Goal: Task Accomplishment & Management: Manage account settings

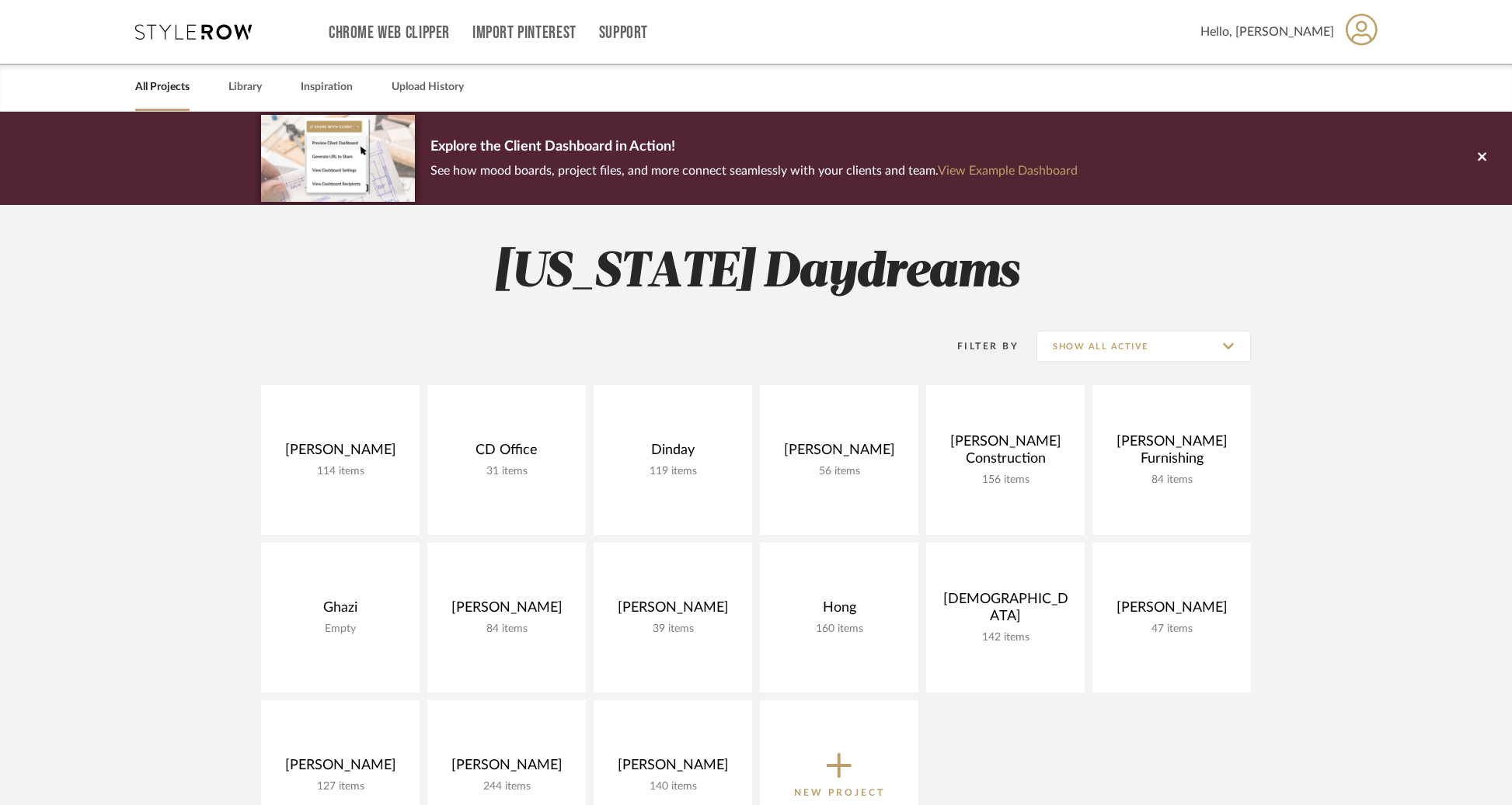
click at [75, 437] on project-collections "Explore the Client Dashboard in Action! See how mood boards, project files, and…" at bounding box center [756, 696] width 1512 height 1168
click at [1122, 354] on input "Show All Active" at bounding box center [1143, 346] width 214 height 31
click at [1087, 463] on span "Archived" at bounding box center [1145, 460] width 184 height 13
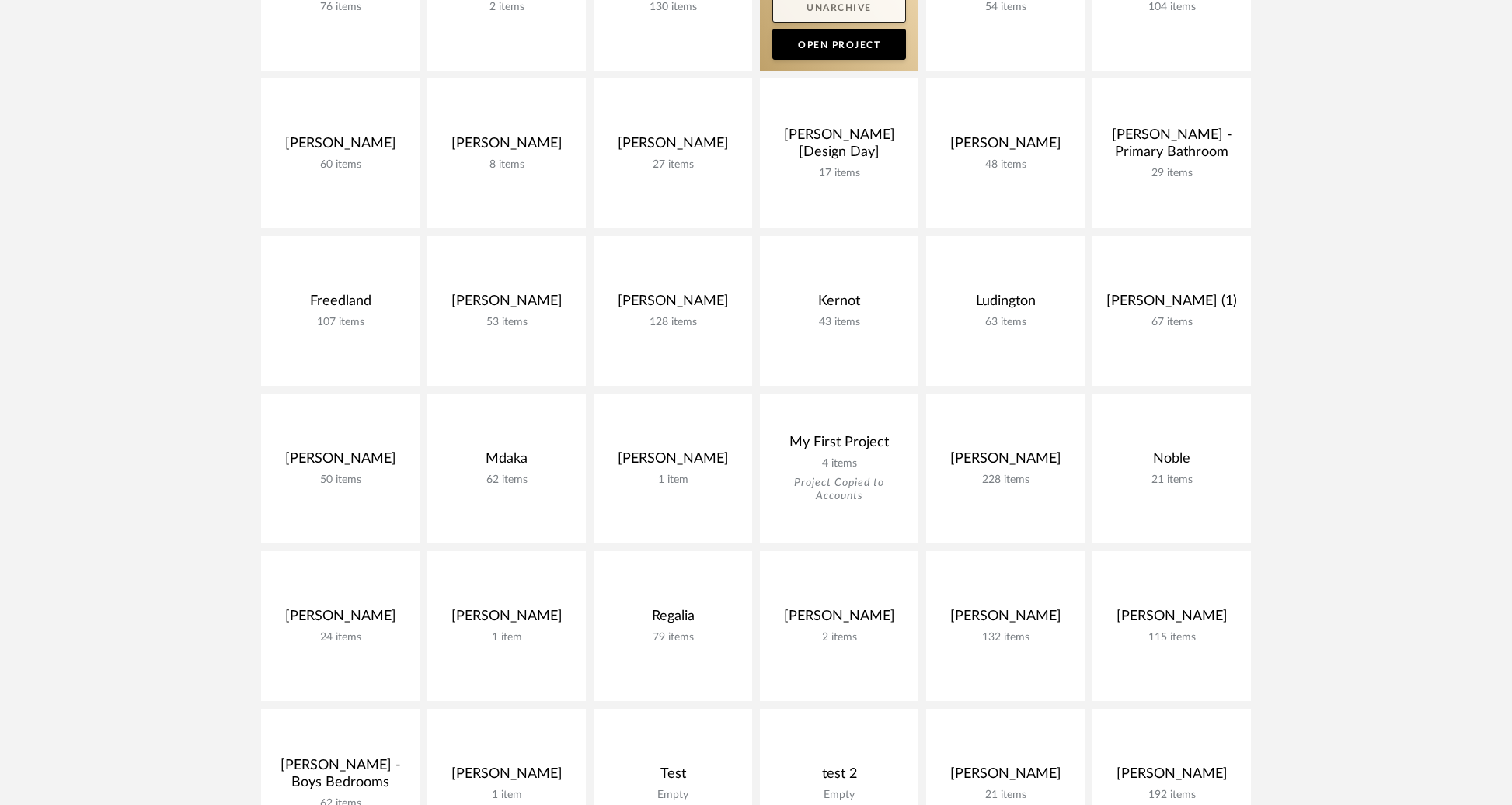
scroll to position [485, 0]
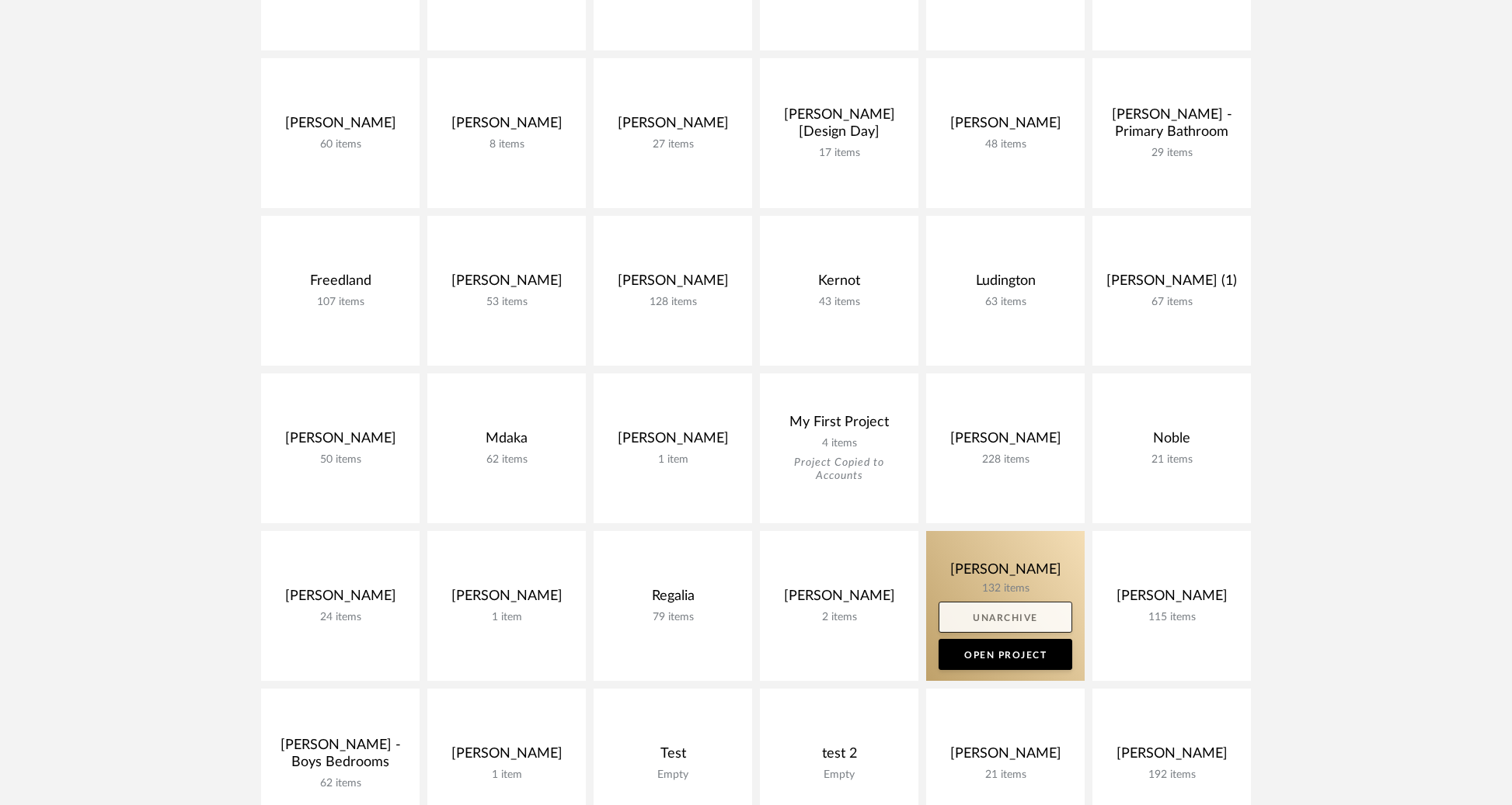
click at [1005, 620] on link "Unarchive" at bounding box center [1004, 617] width 134 height 31
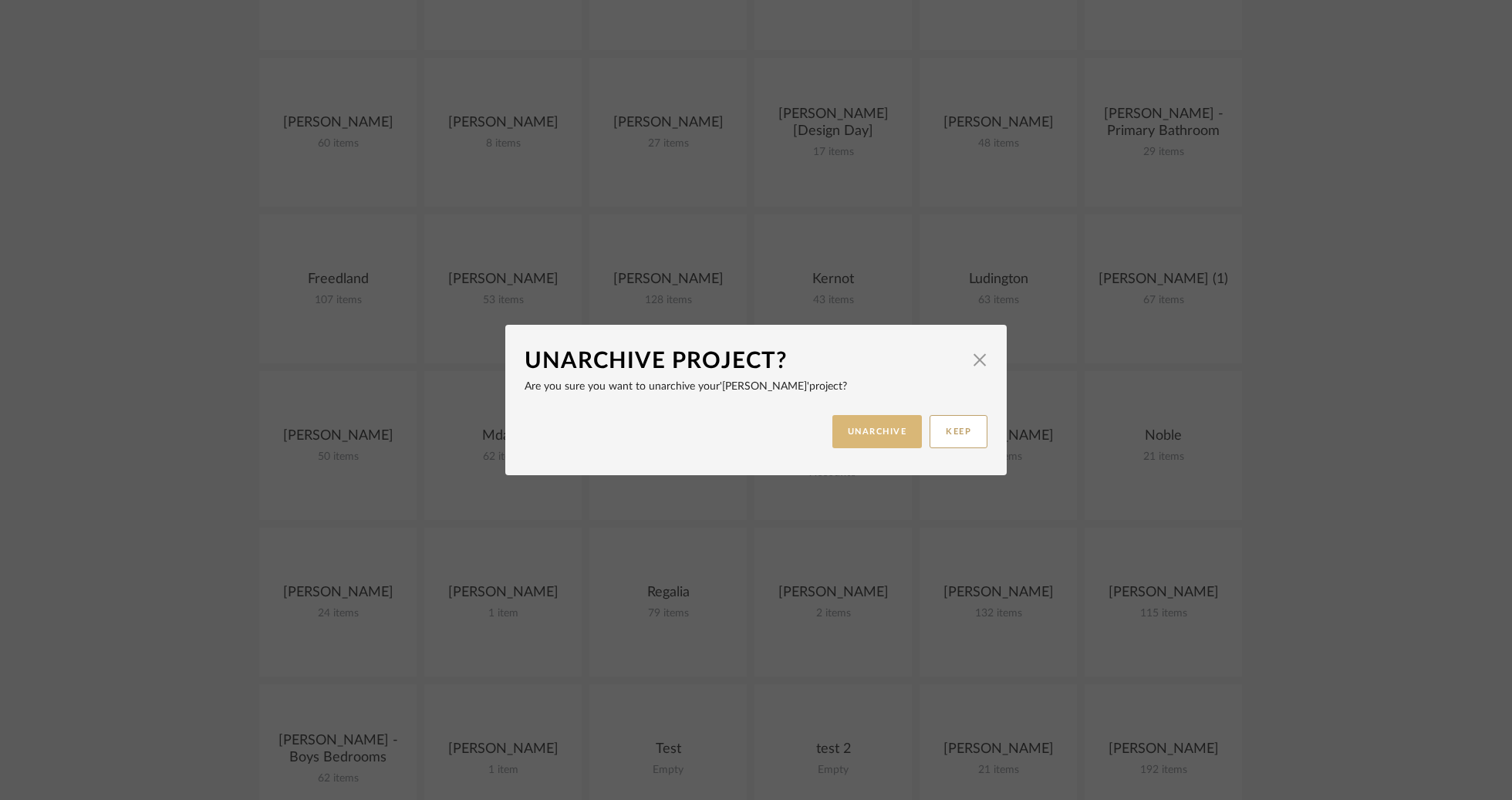
click at [876, 443] on button "UNARCHIVE" at bounding box center [878, 431] width 90 height 33
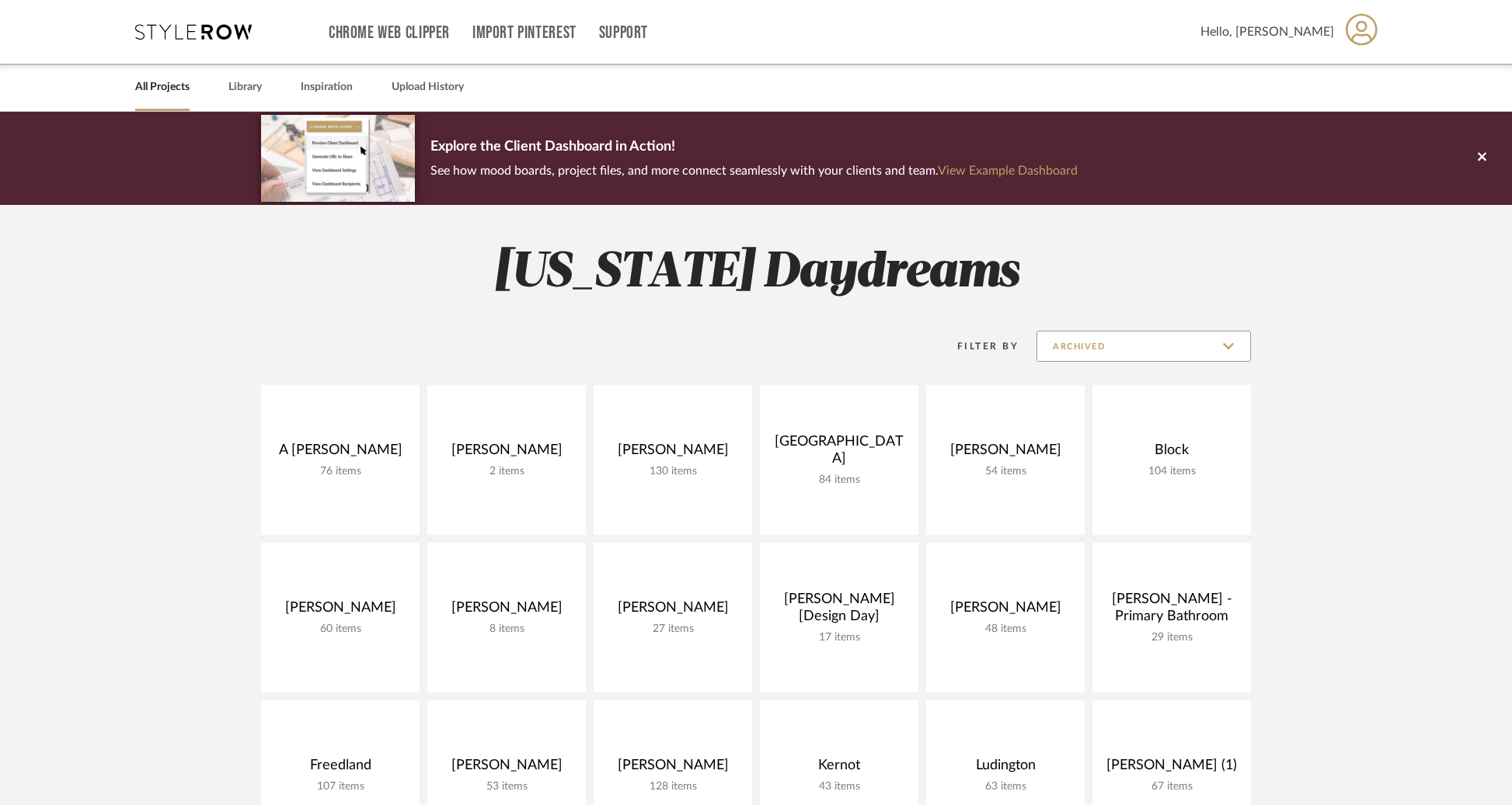
click at [1139, 351] on input "Archived" at bounding box center [1143, 346] width 214 height 31
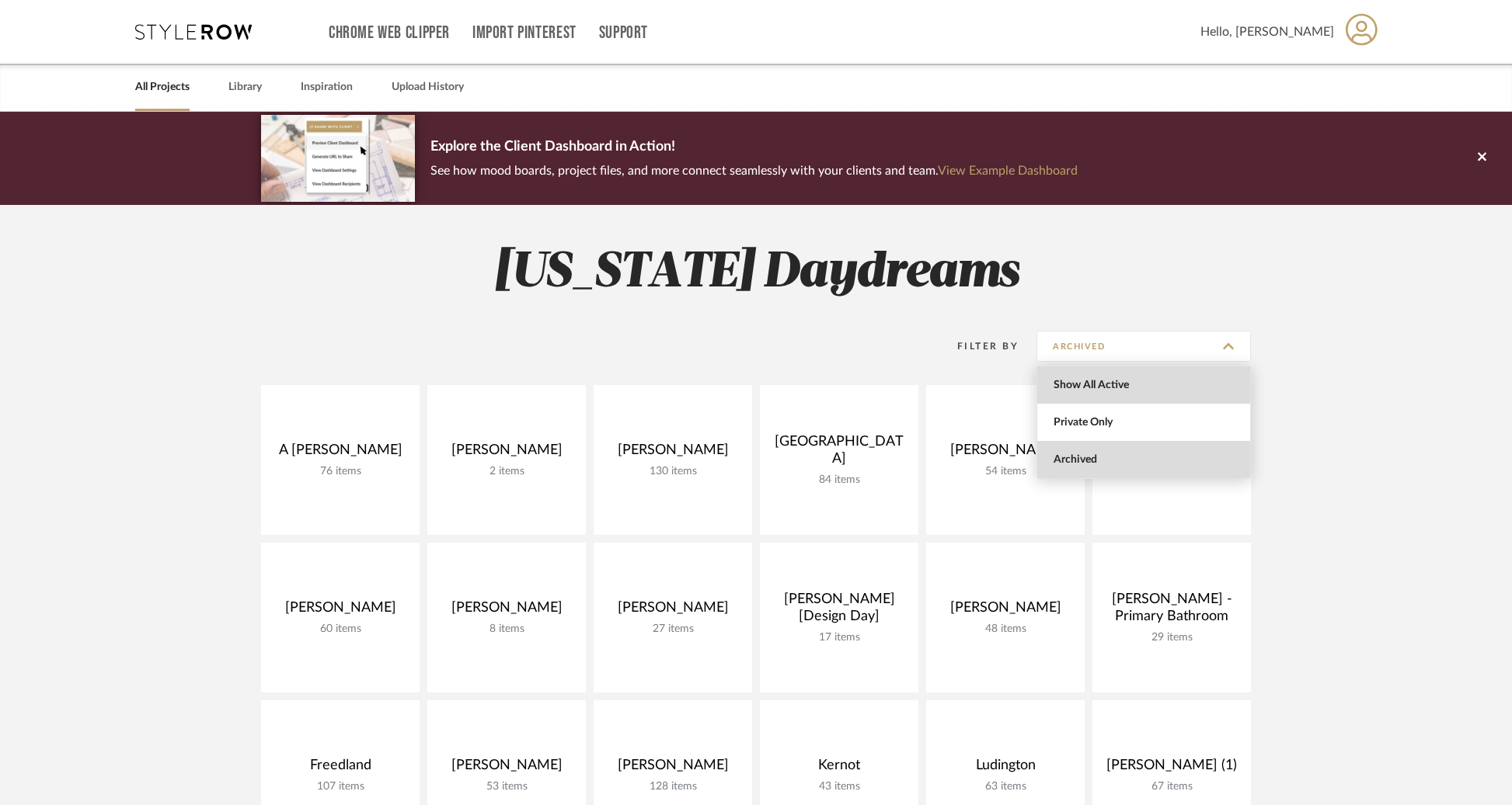
click at [1130, 385] on span "Show All Active" at bounding box center [1145, 385] width 184 height 13
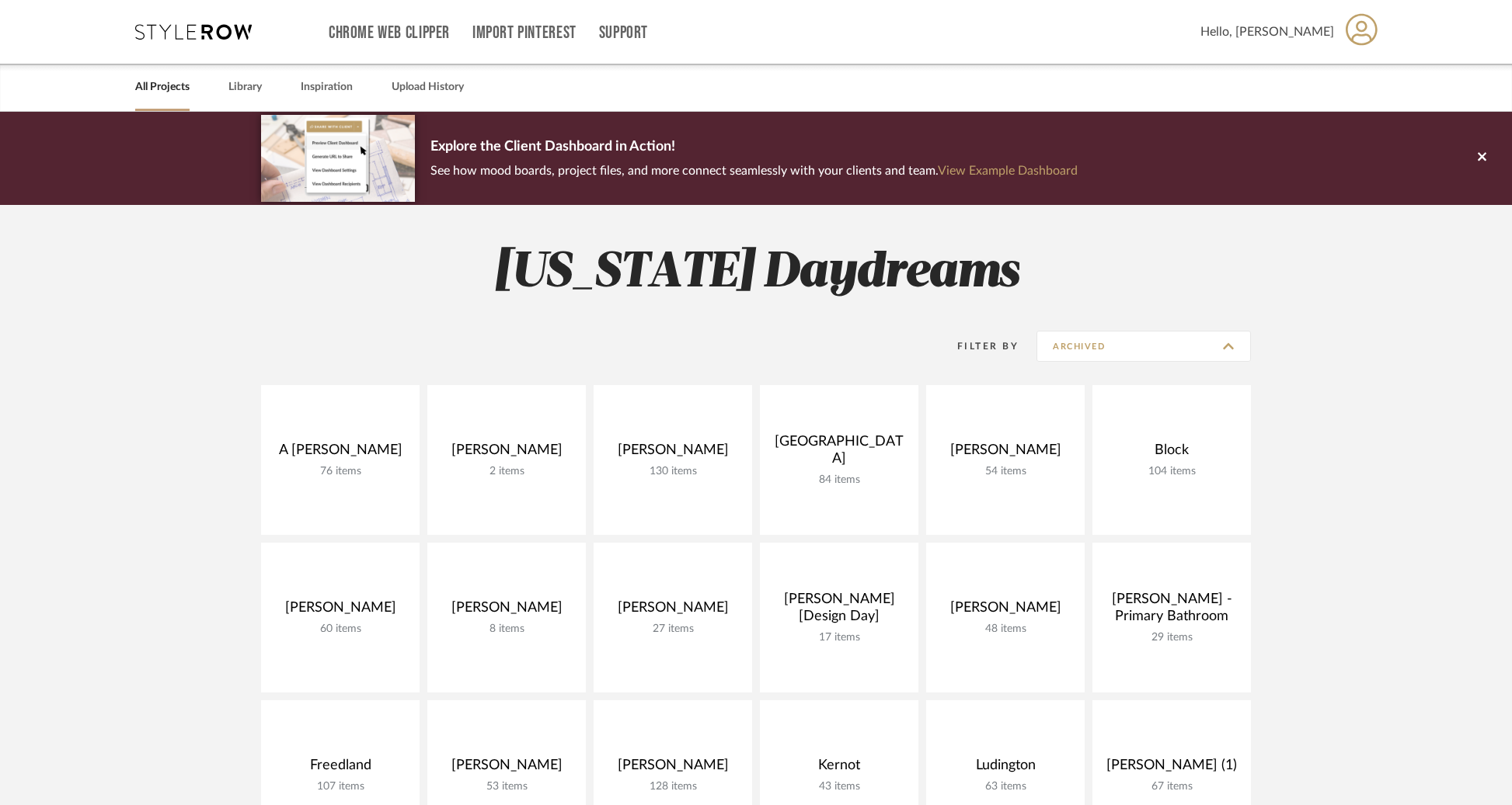
type input "Show All Active"
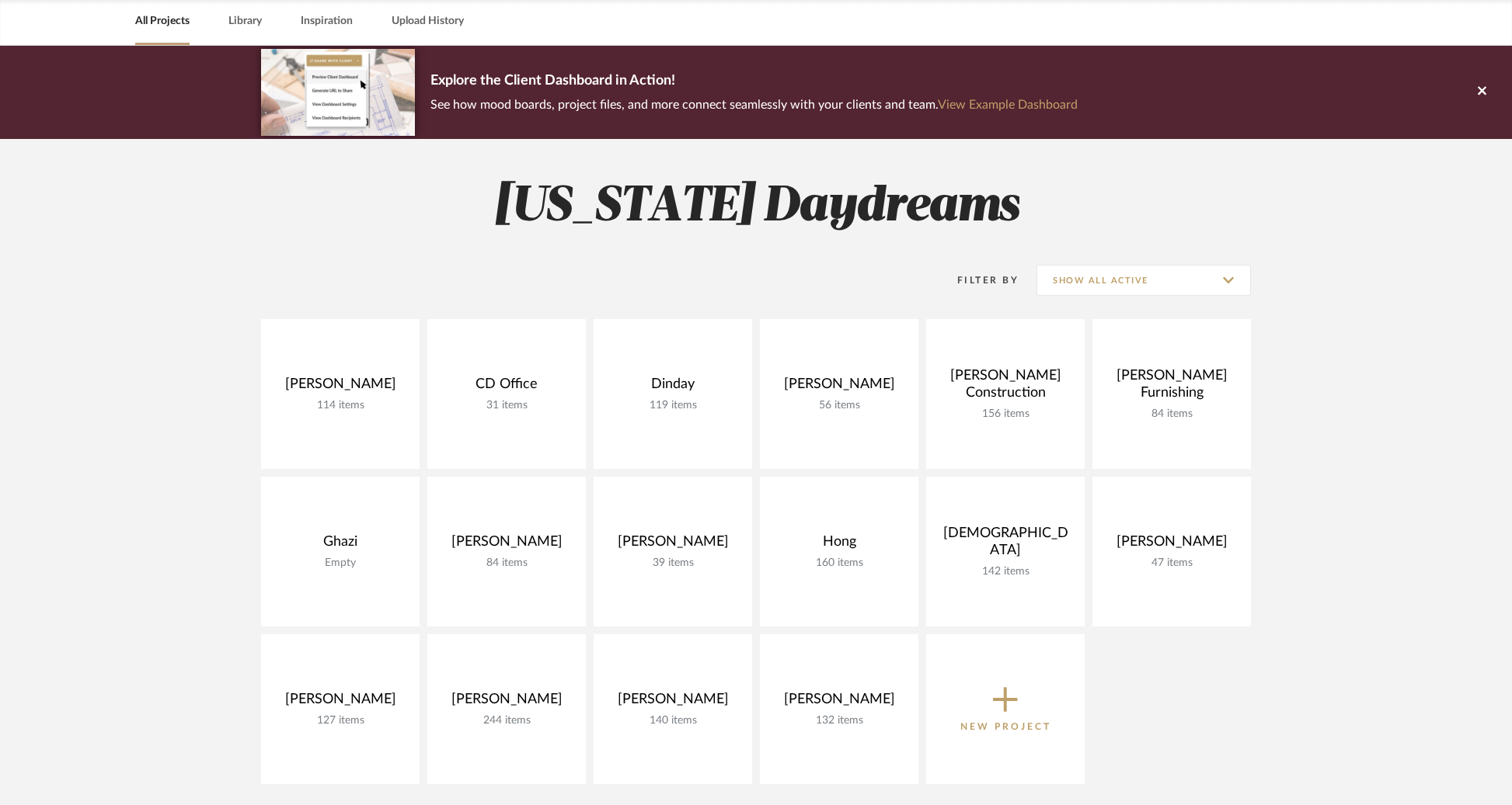
scroll to position [159, 0]
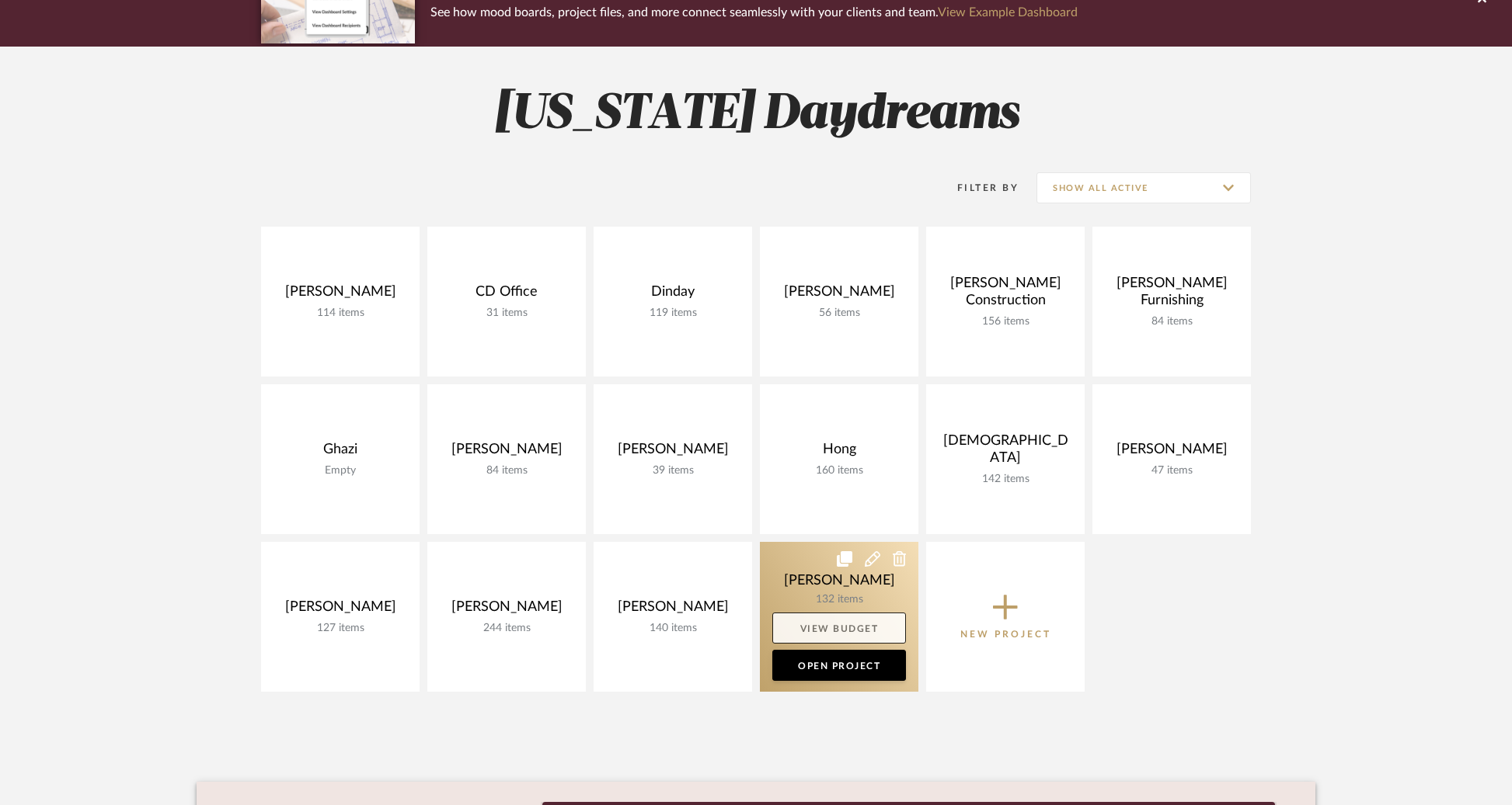
click at [823, 628] on link "View Budget" at bounding box center [839, 628] width 134 height 31
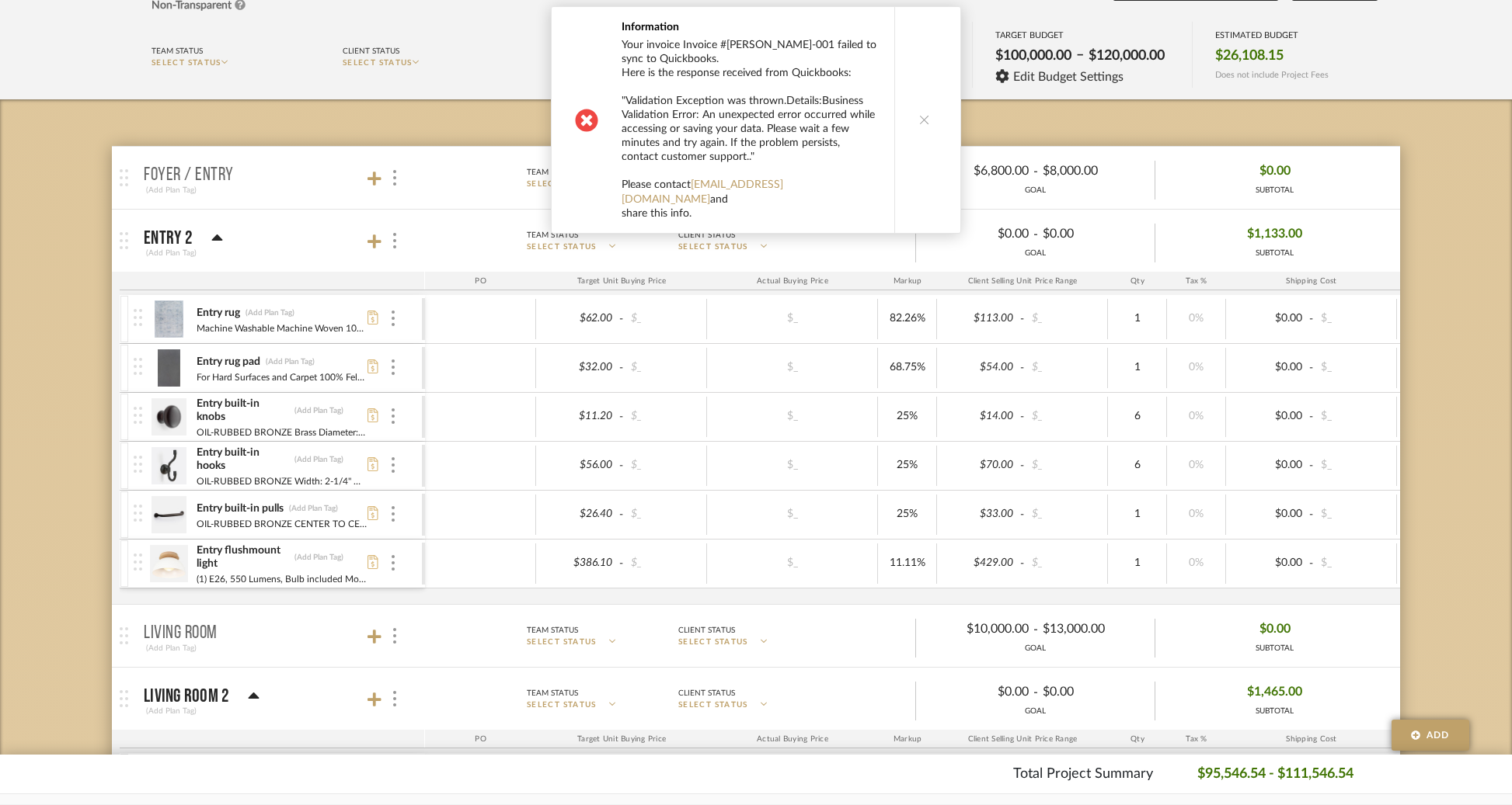
click at [941, 111] on button at bounding box center [924, 120] width 60 height 226
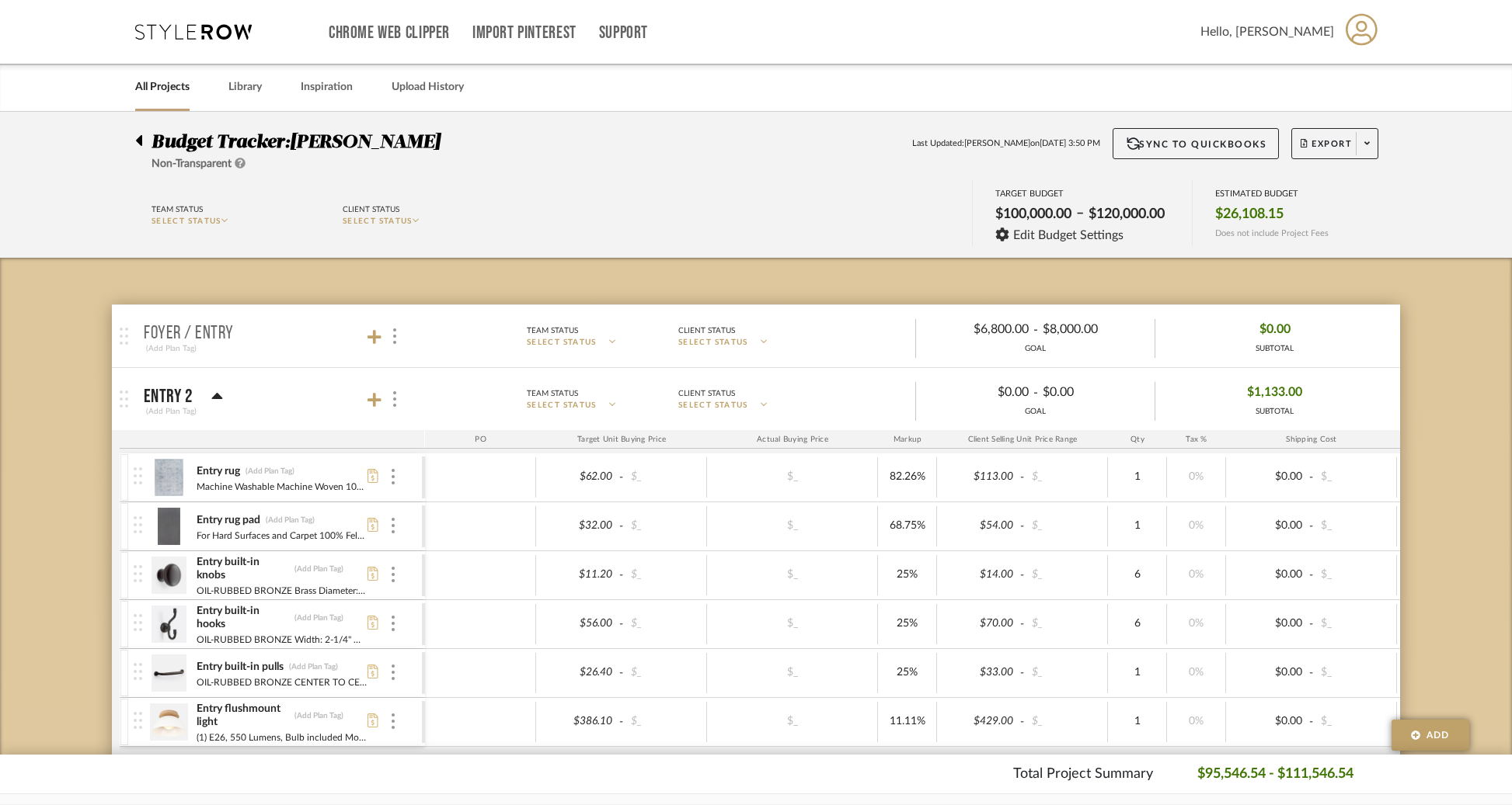
click at [138, 141] on icon at bounding box center [139, 140] width 6 height 11
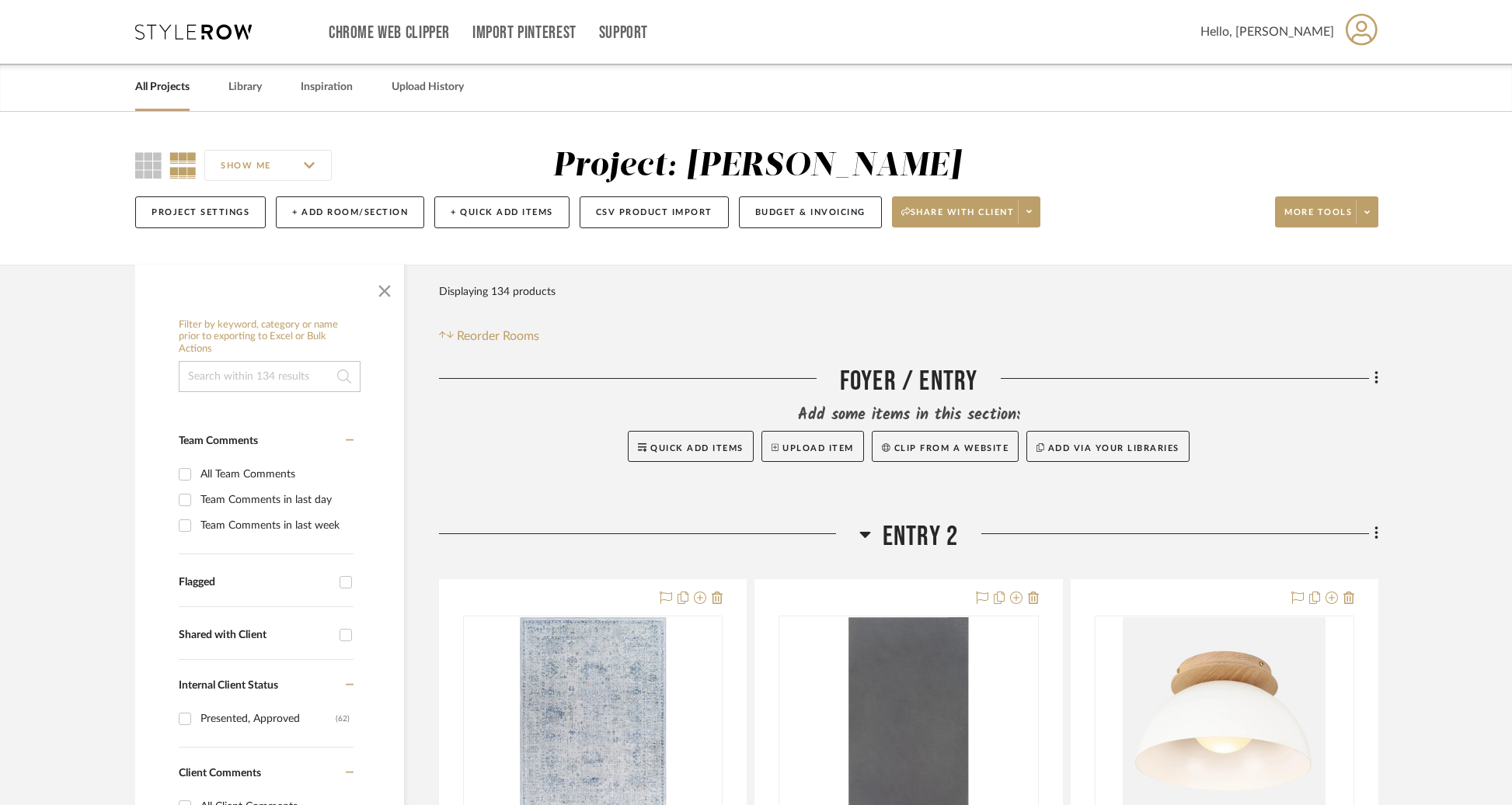
click at [178, 99] on div "All Projects" at bounding box center [162, 87] width 54 height 48
click at [174, 86] on link "All Projects" at bounding box center [162, 87] width 54 height 21
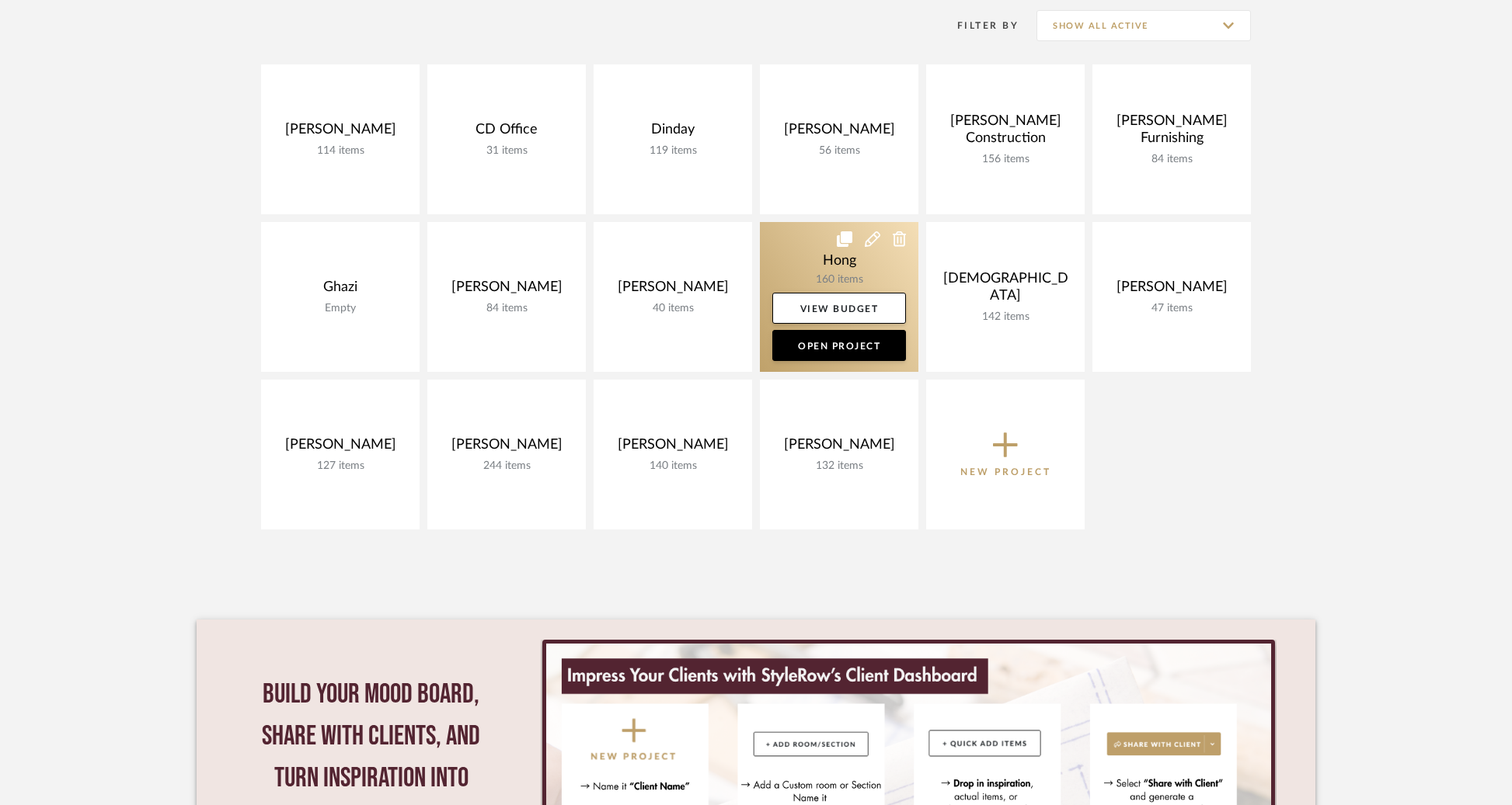
scroll to position [323, 0]
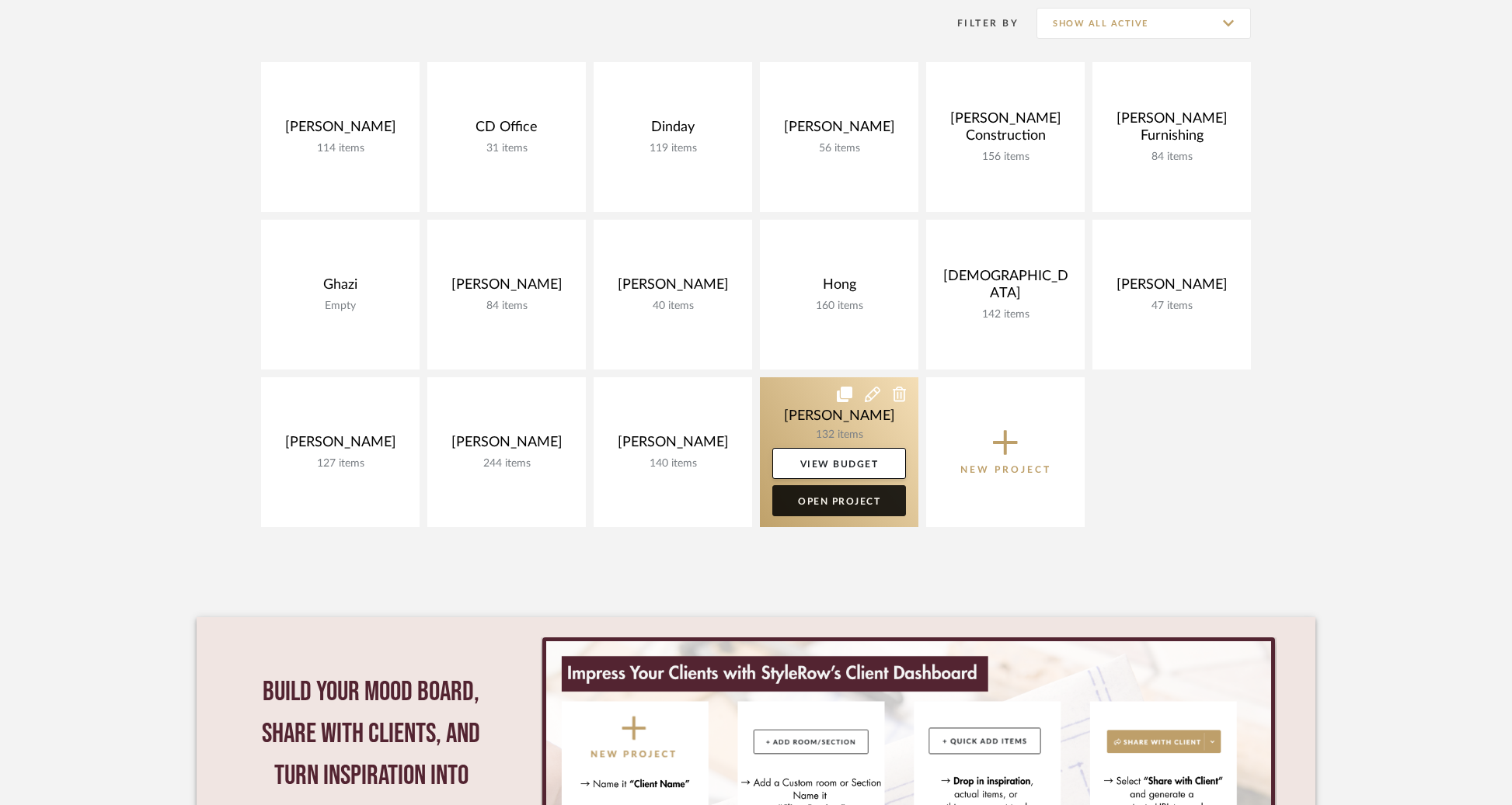
click at [823, 494] on link "Open Project" at bounding box center [839, 501] width 134 height 31
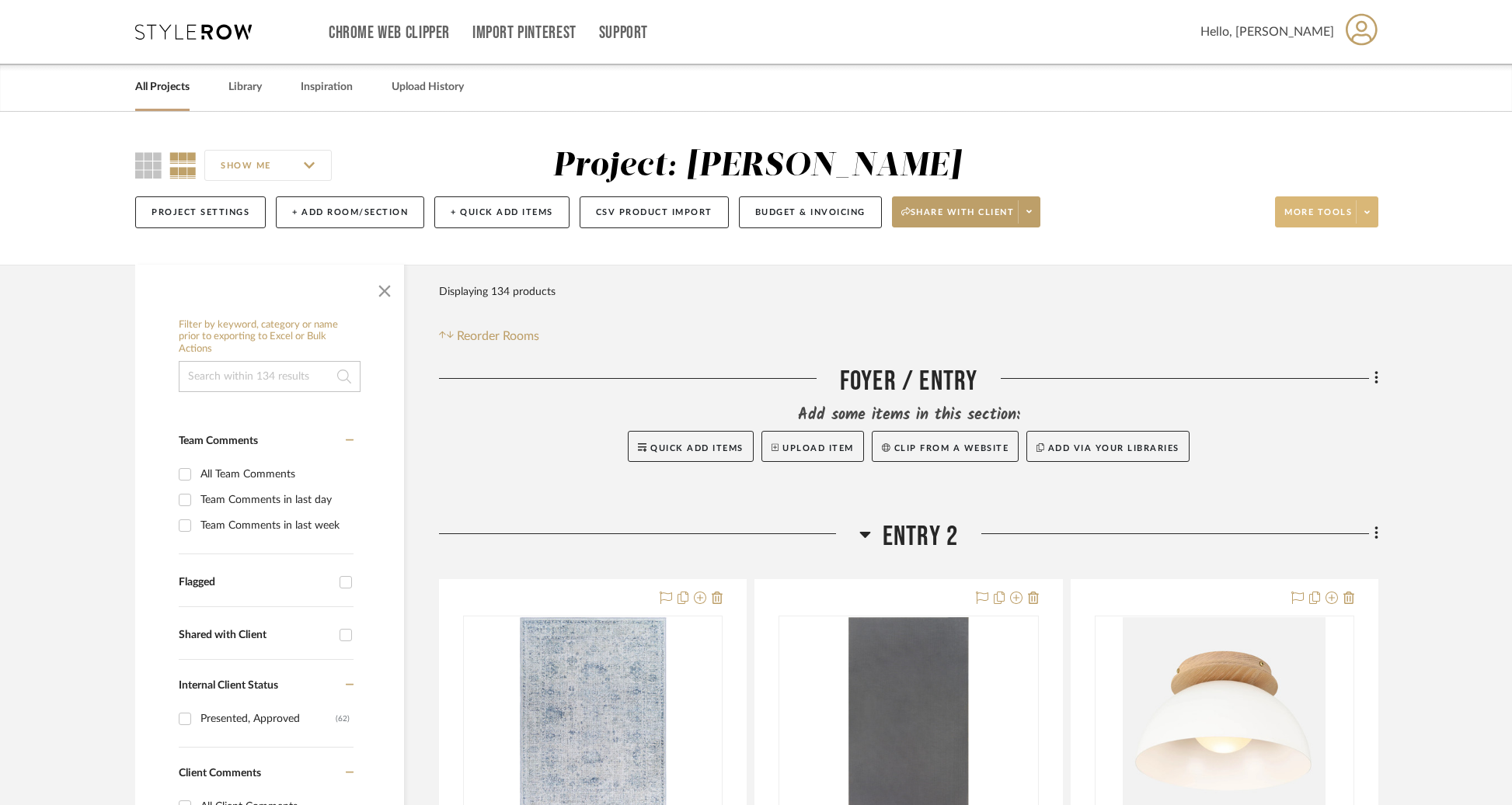
click at [1365, 208] on icon at bounding box center [1366, 212] width 6 height 9
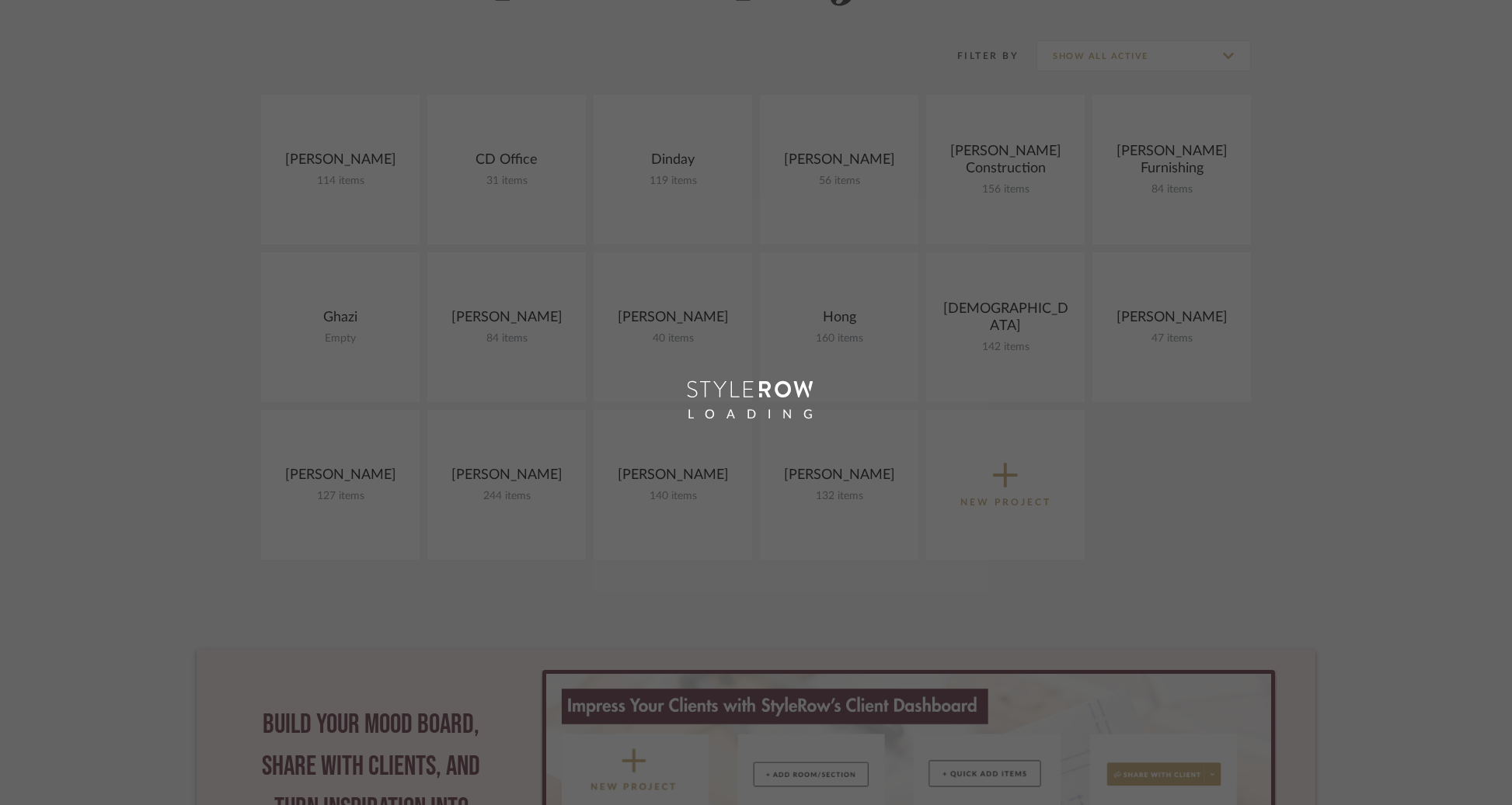
scroll to position [290, 0]
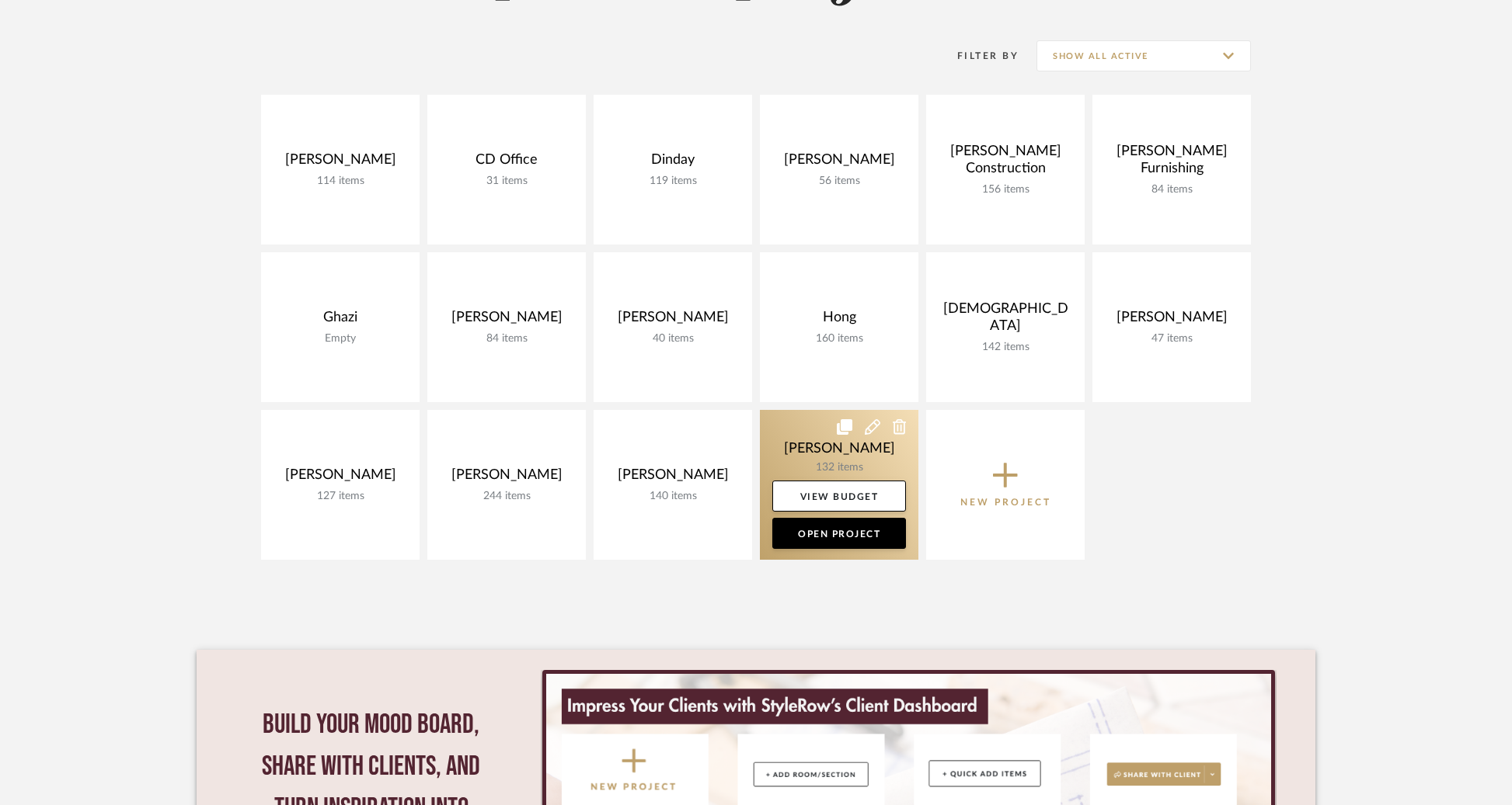
click at [864, 428] on icon at bounding box center [872, 426] width 15 height 15
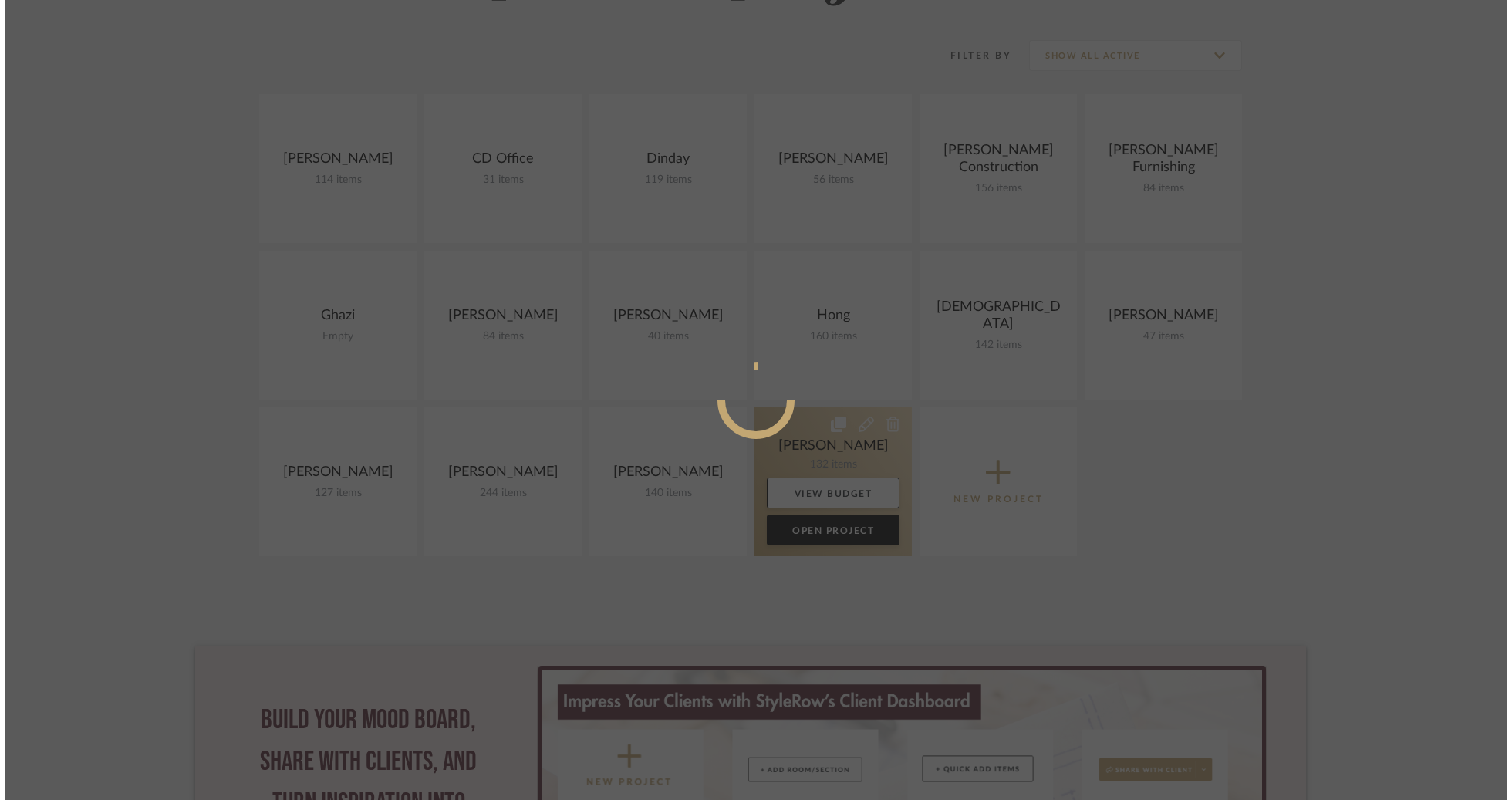
scroll to position [0, 0]
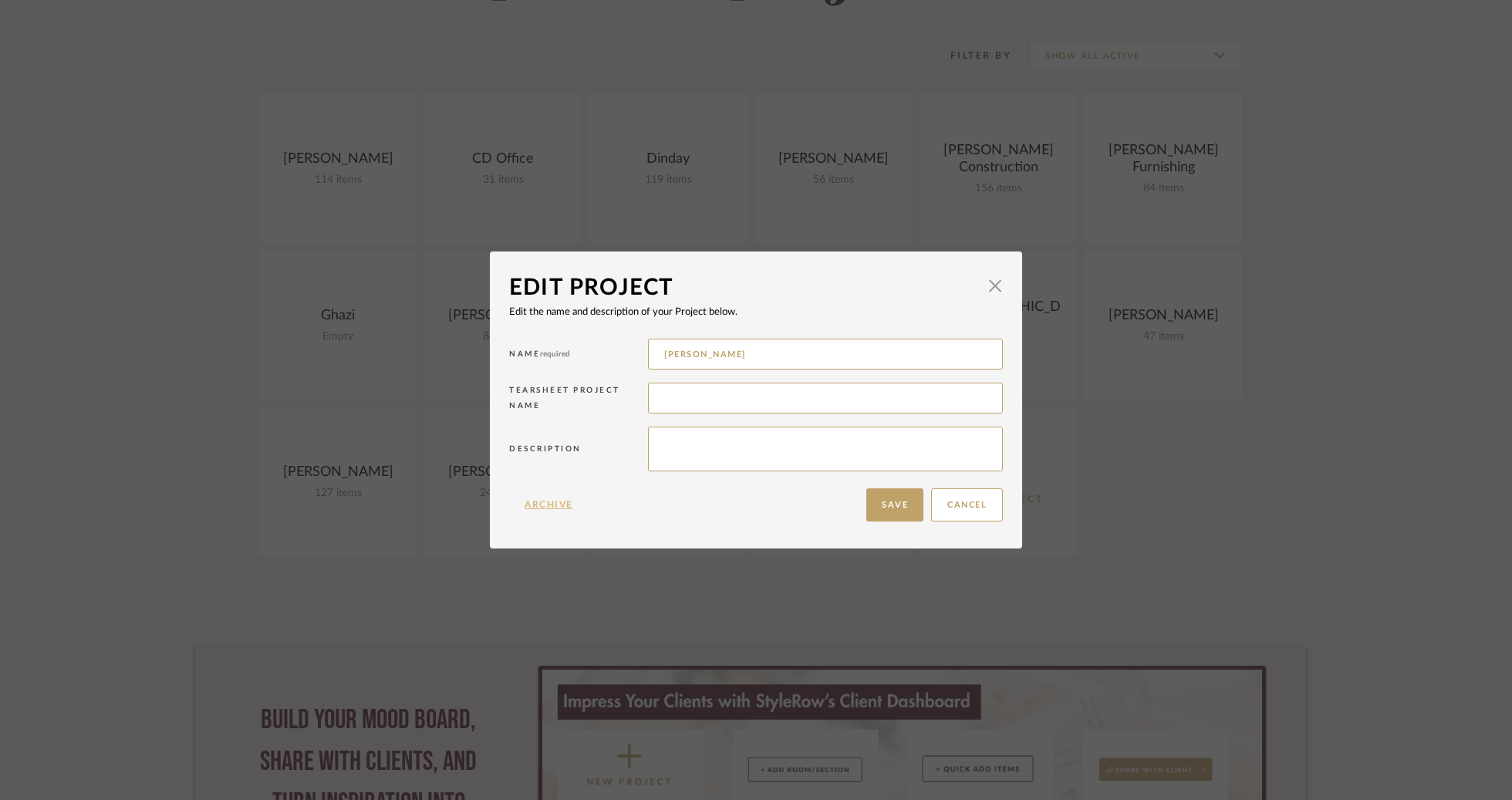
click at [551, 504] on button "Archive" at bounding box center [548, 505] width 80 height 33
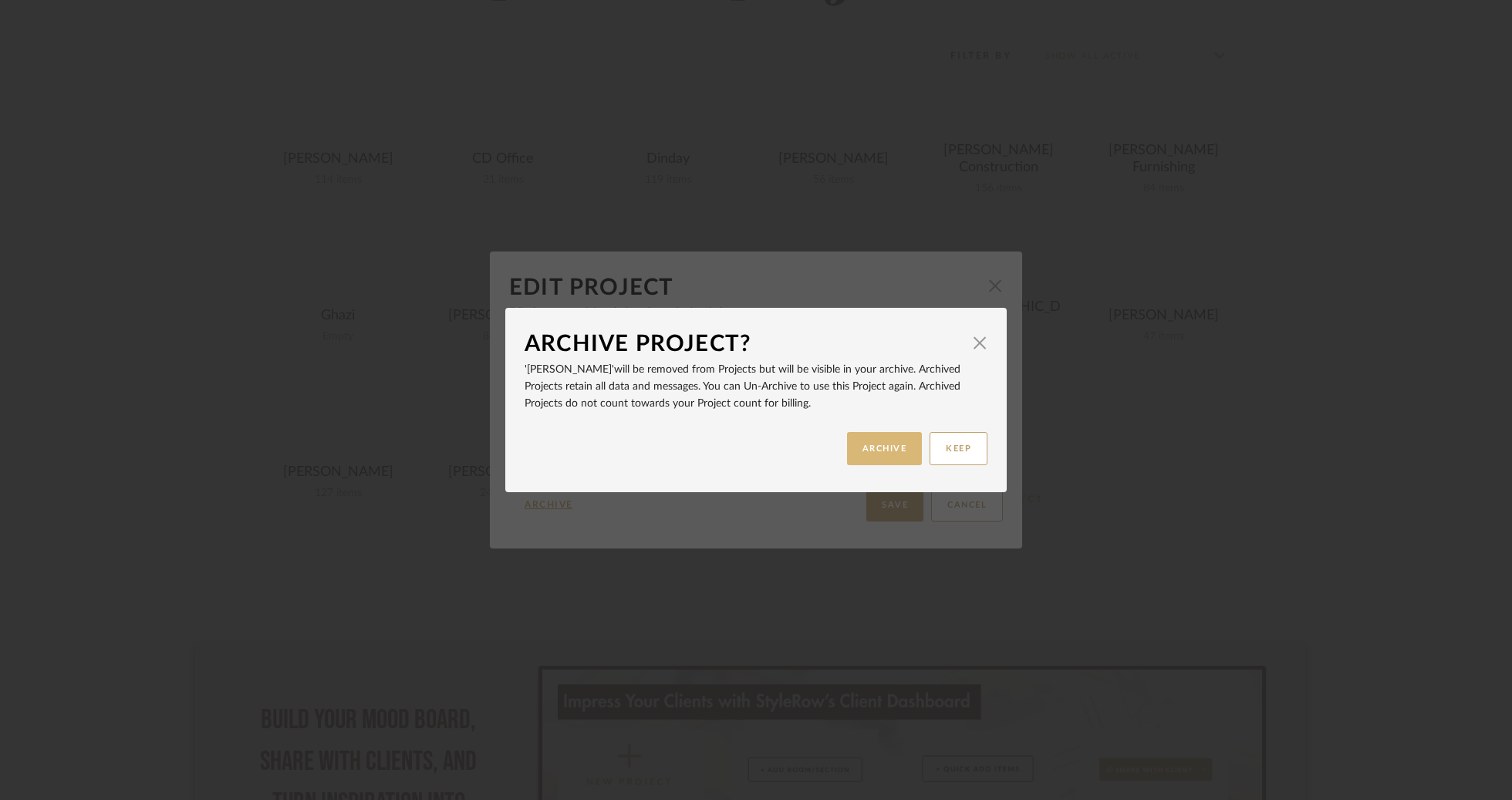
click at [864, 448] on button "ARCHIVE" at bounding box center [885, 448] width 76 height 33
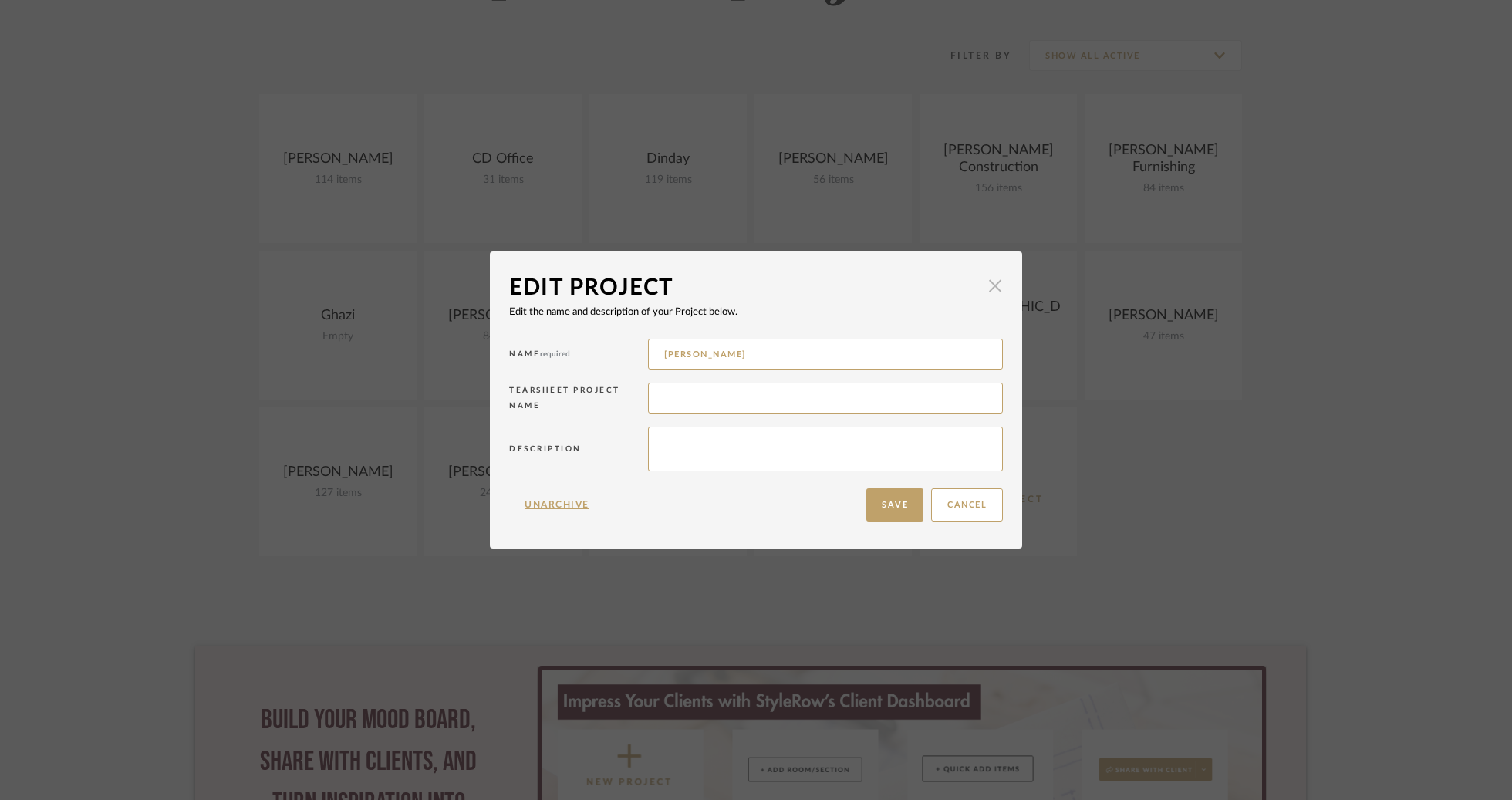
click at [989, 293] on span "button" at bounding box center [995, 286] width 31 height 31
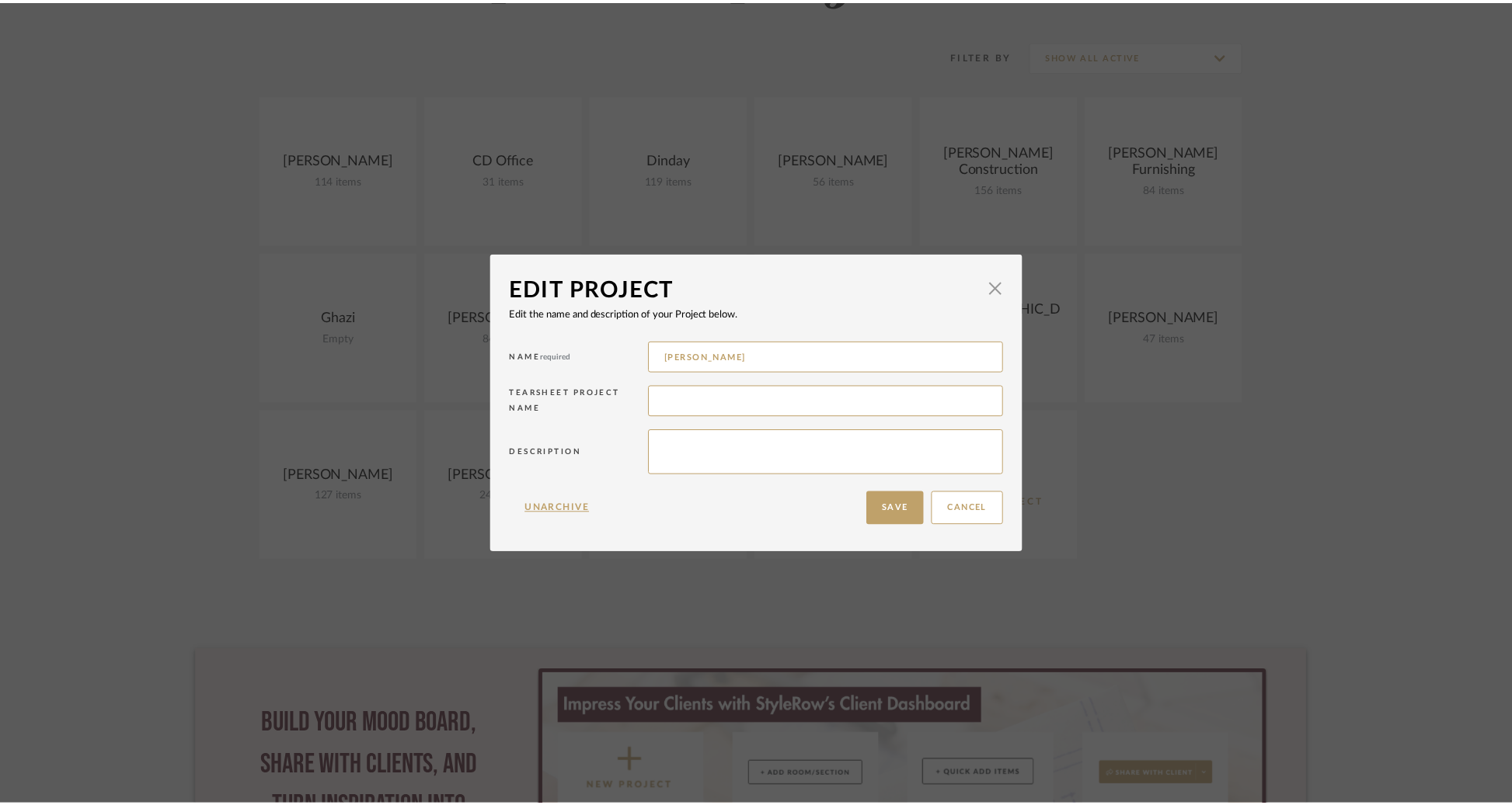
scroll to position [290, 0]
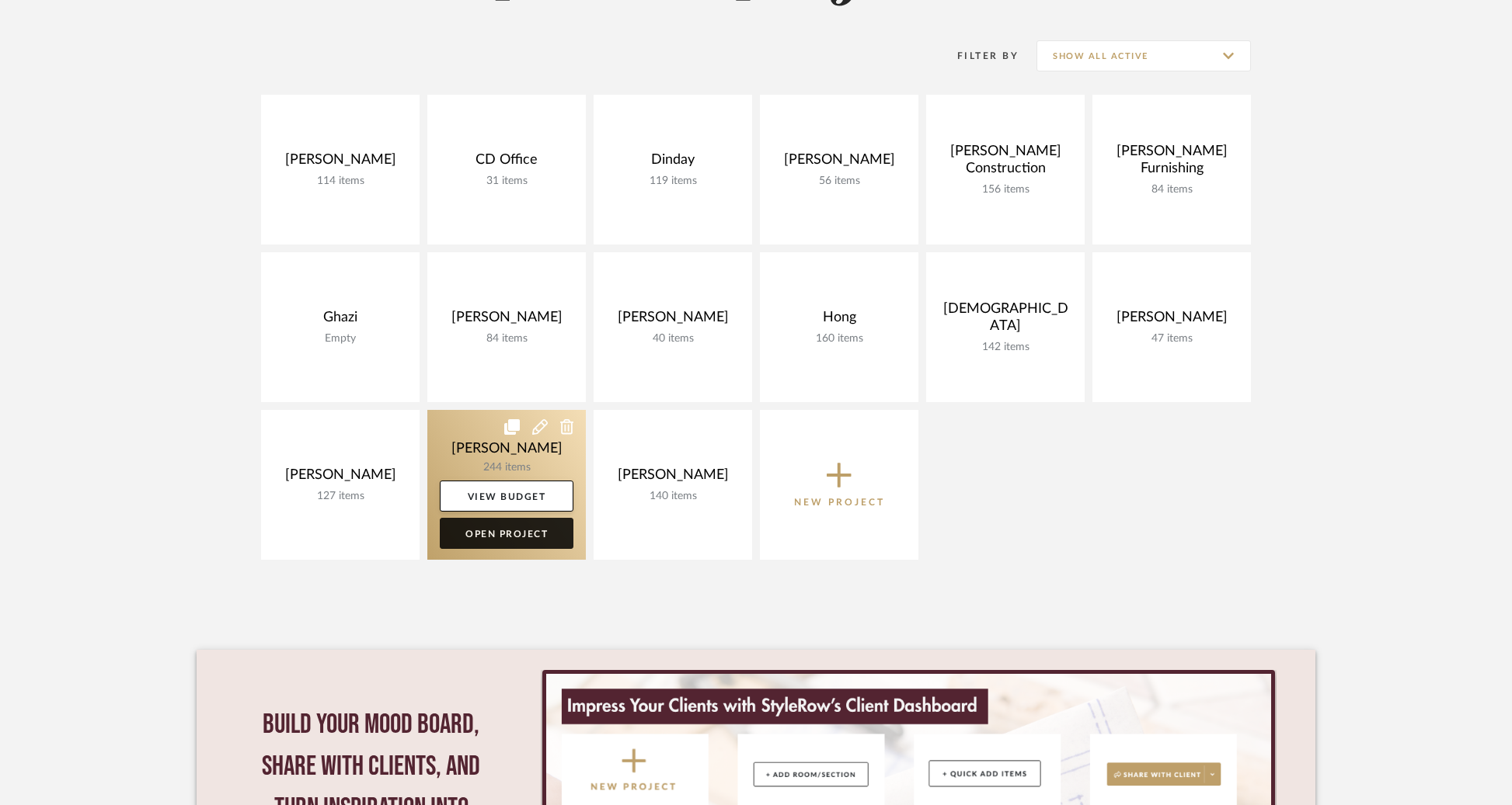
click at [534, 531] on link "Open Project" at bounding box center [506, 533] width 134 height 31
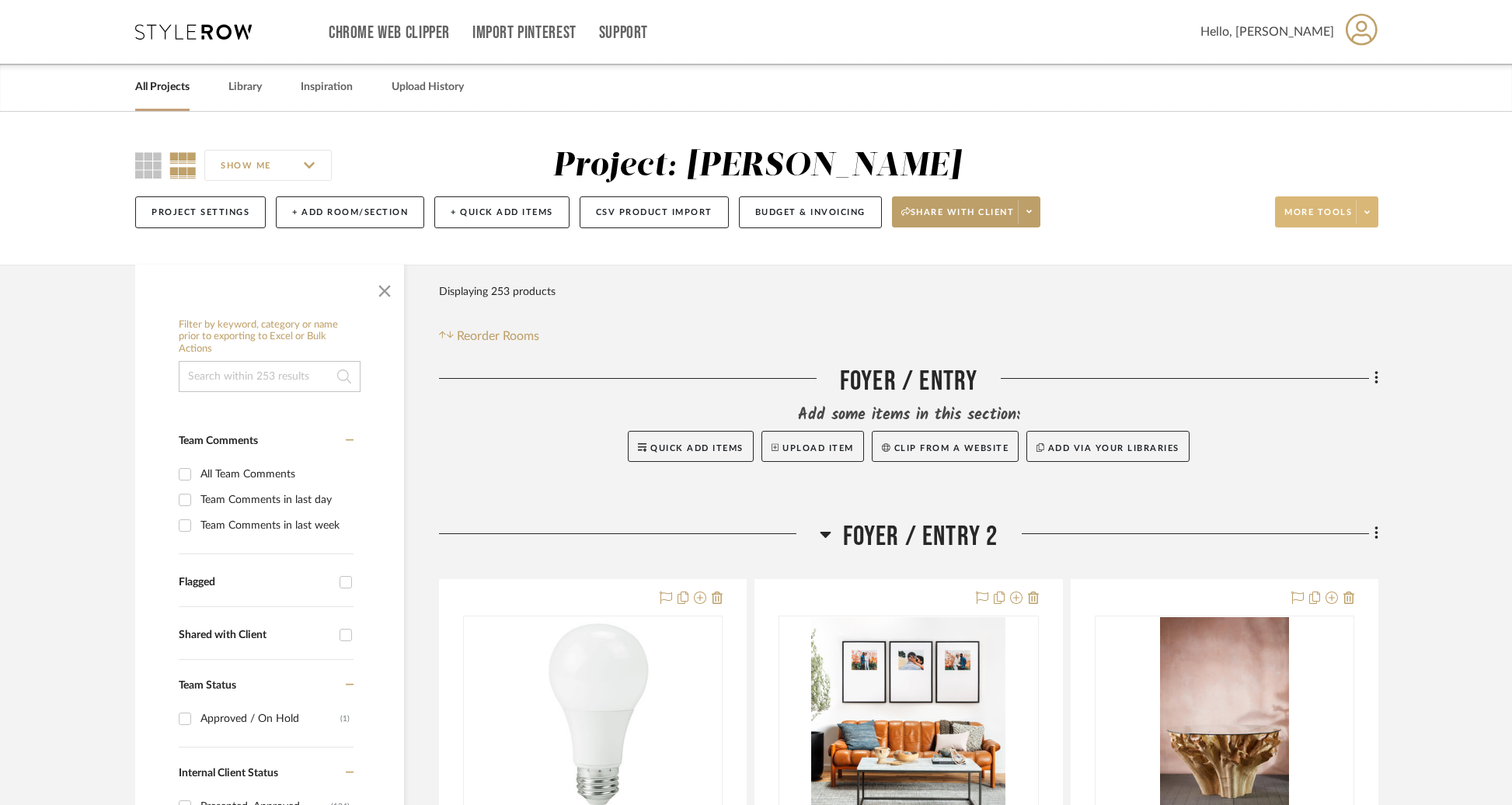
click at [1374, 220] on span at bounding box center [1366, 212] width 22 height 23
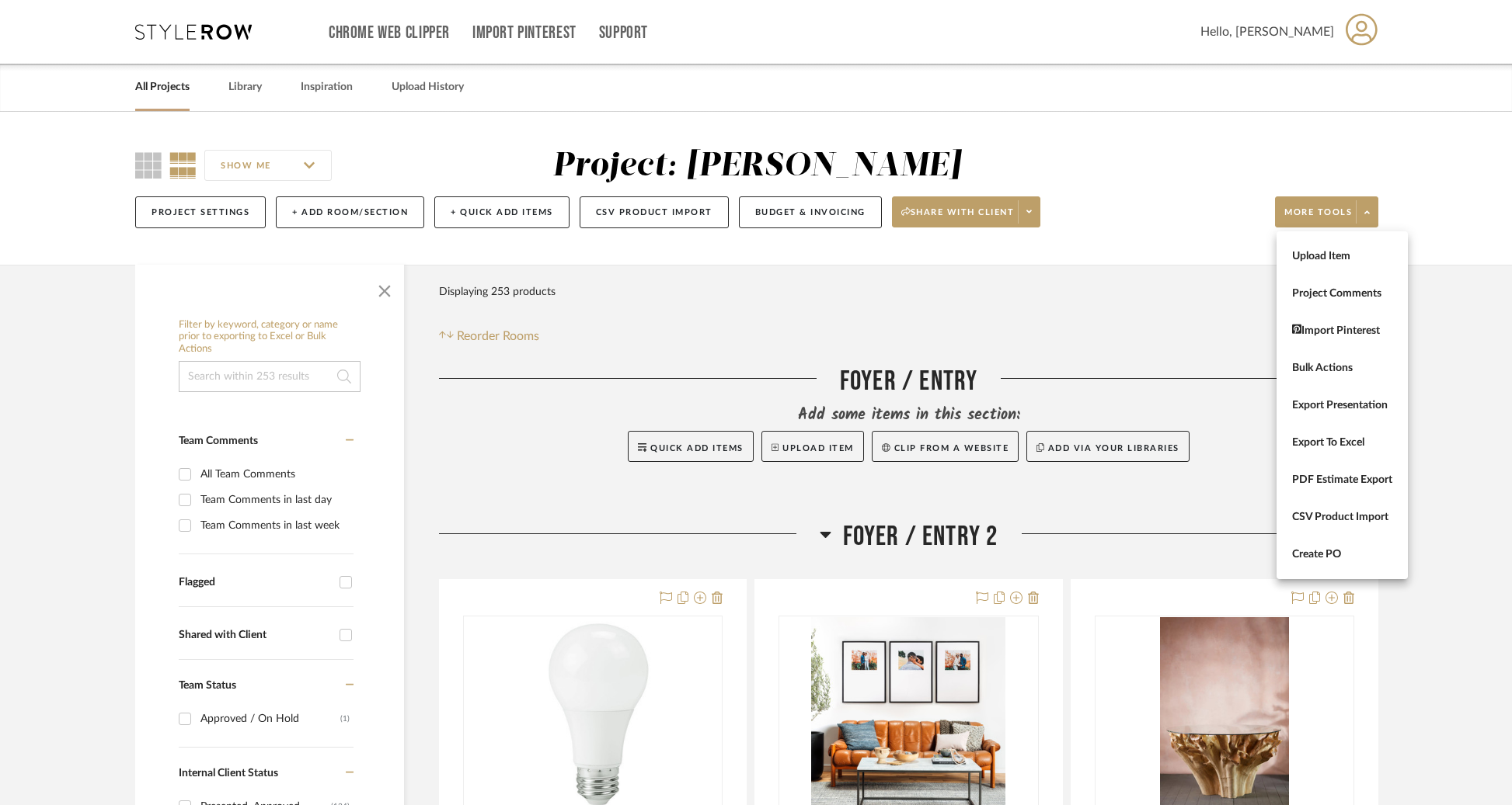
click at [858, 210] on div at bounding box center [756, 402] width 1512 height 805
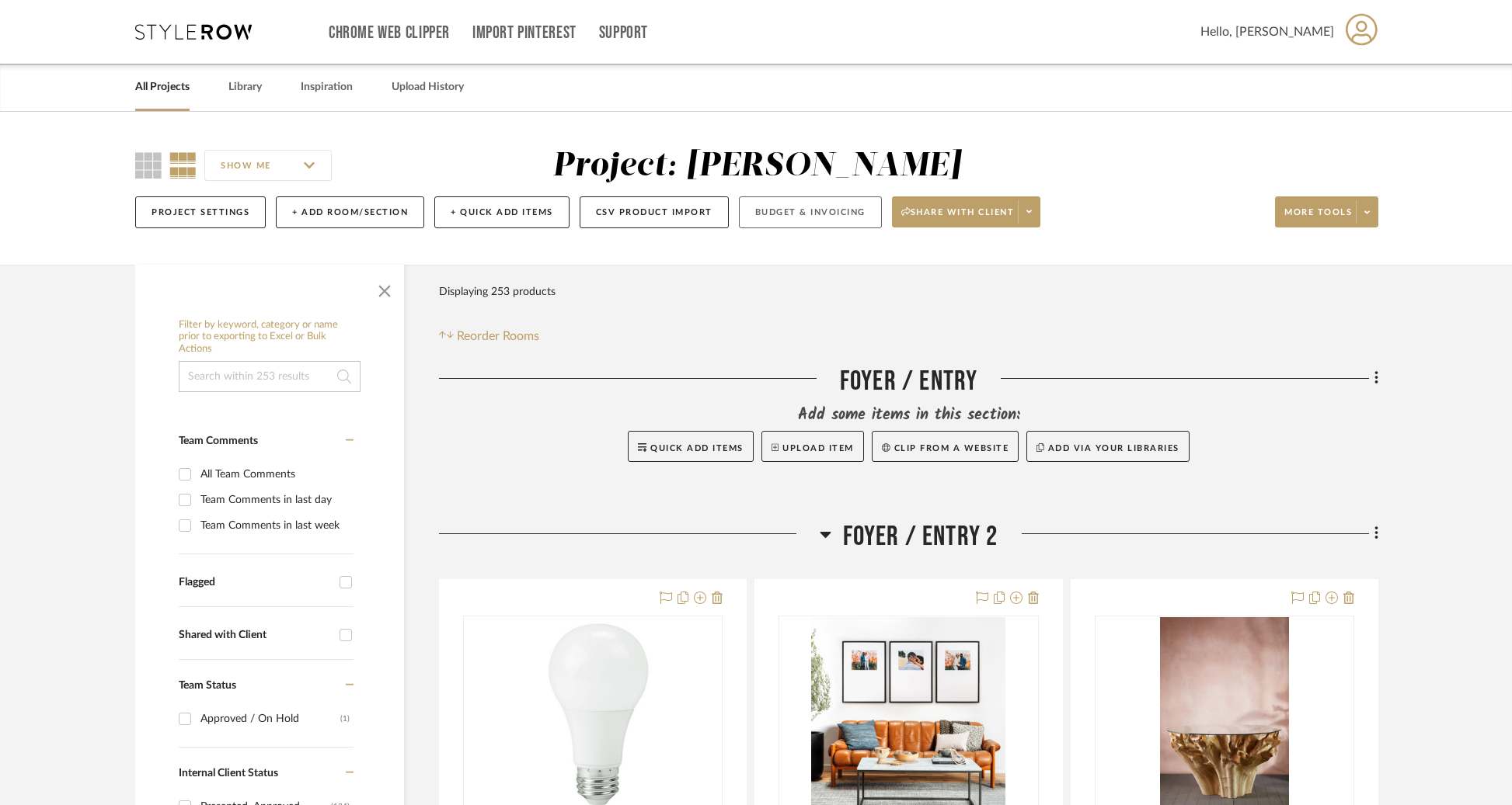
click at [829, 210] on button "Budget & Invoicing" at bounding box center [810, 212] width 143 height 32
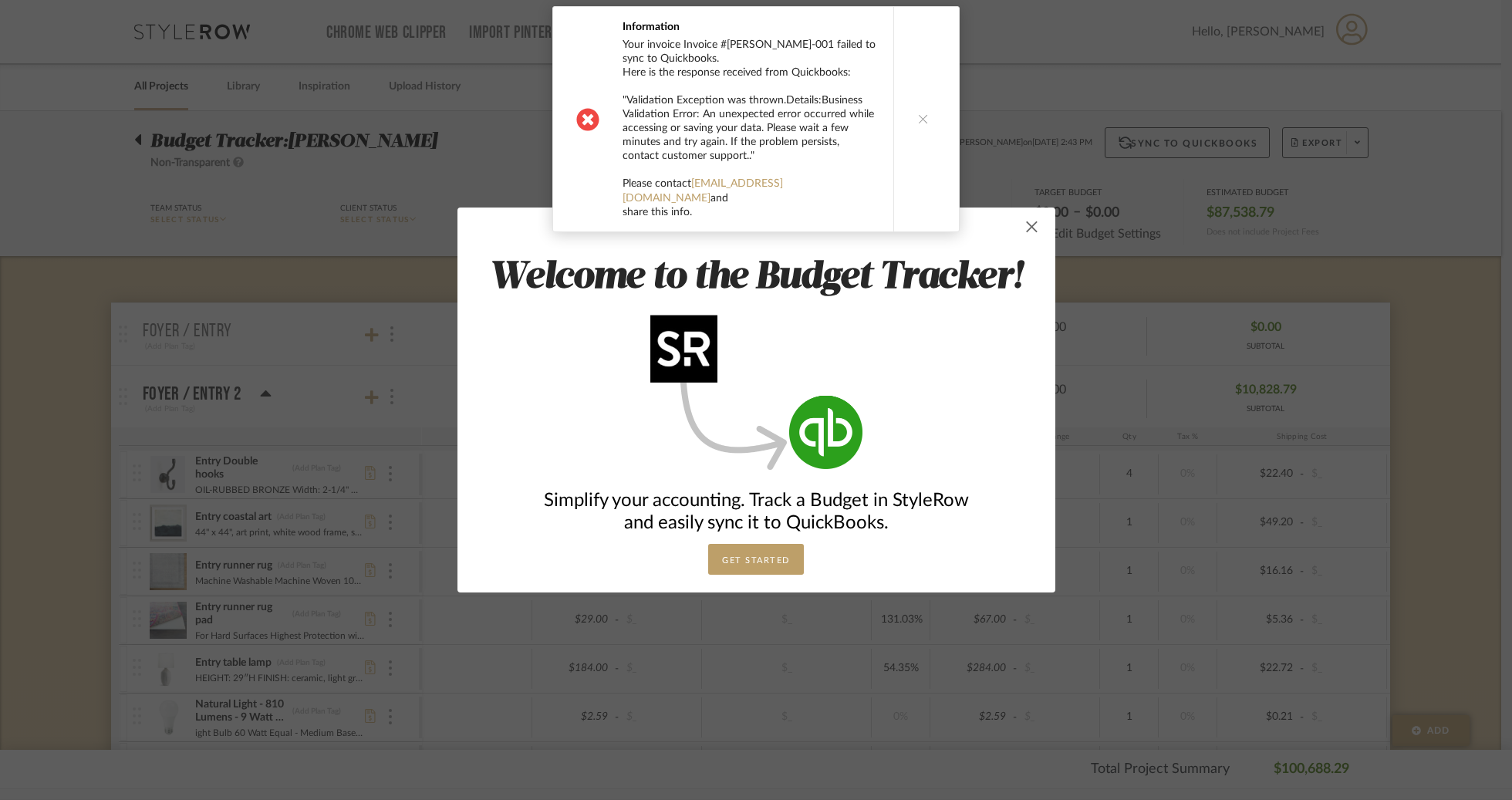
click at [1033, 224] on span "button" at bounding box center [1032, 227] width 31 height 31
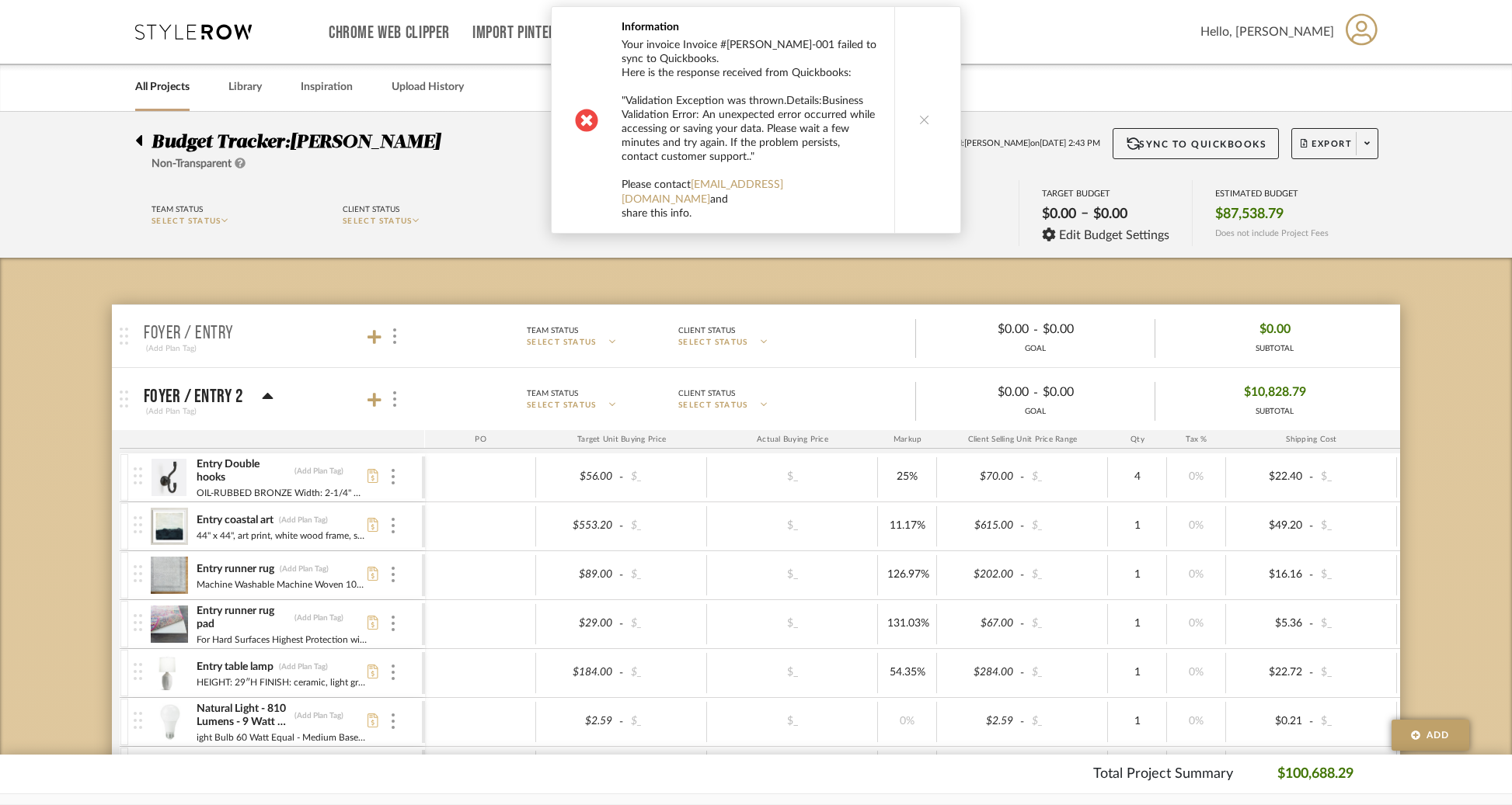
click at [942, 155] on button at bounding box center [924, 120] width 60 height 226
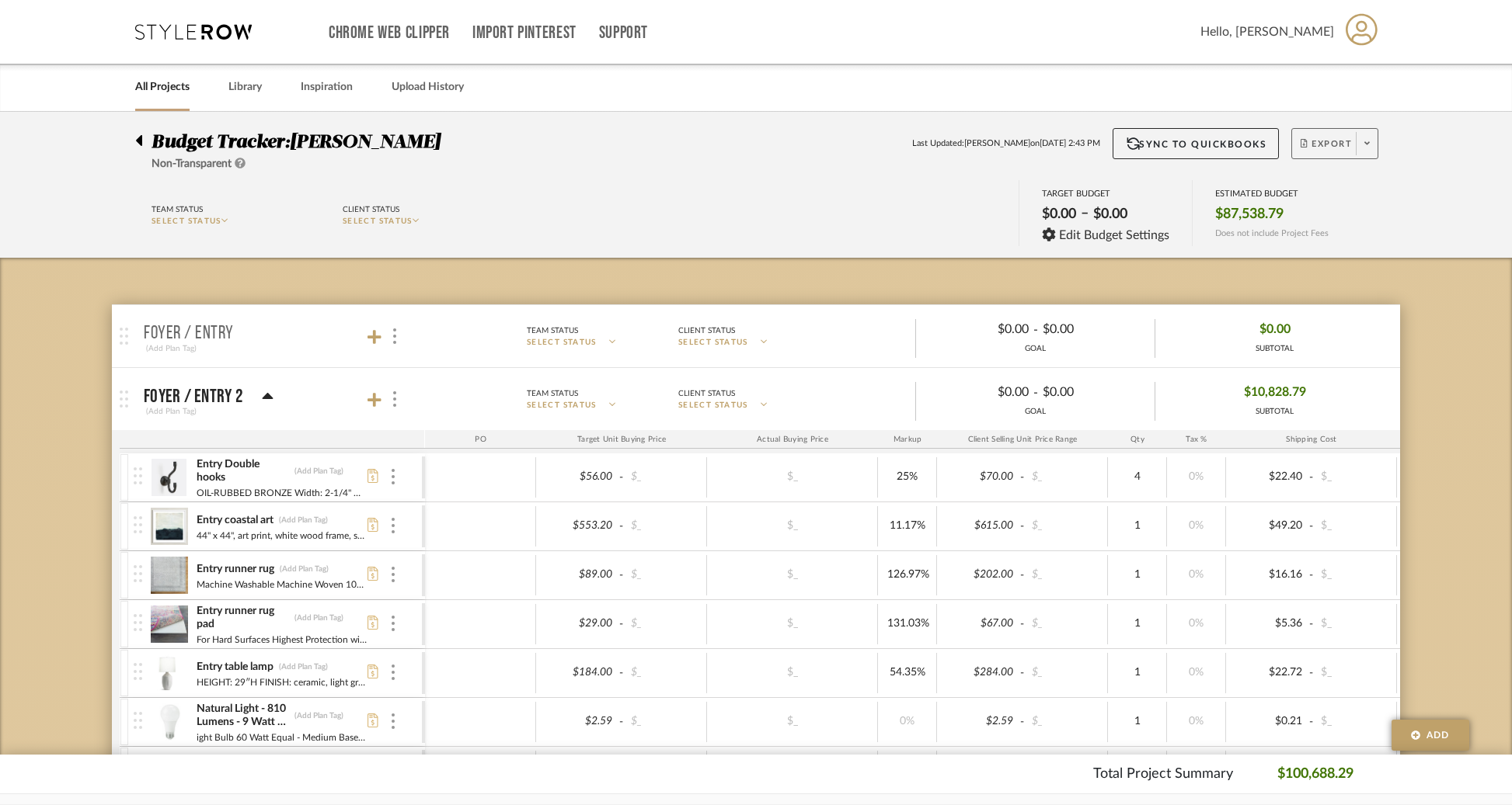
click at [1368, 142] on icon at bounding box center [1366, 144] width 6 height 3
click at [1329, 231] on span "Export Excel" at bounding box center [1362, 226] width 117 height 13
click at [151, 93] on link "All Projects" at bounding box center [162, 87] width 54 height 21
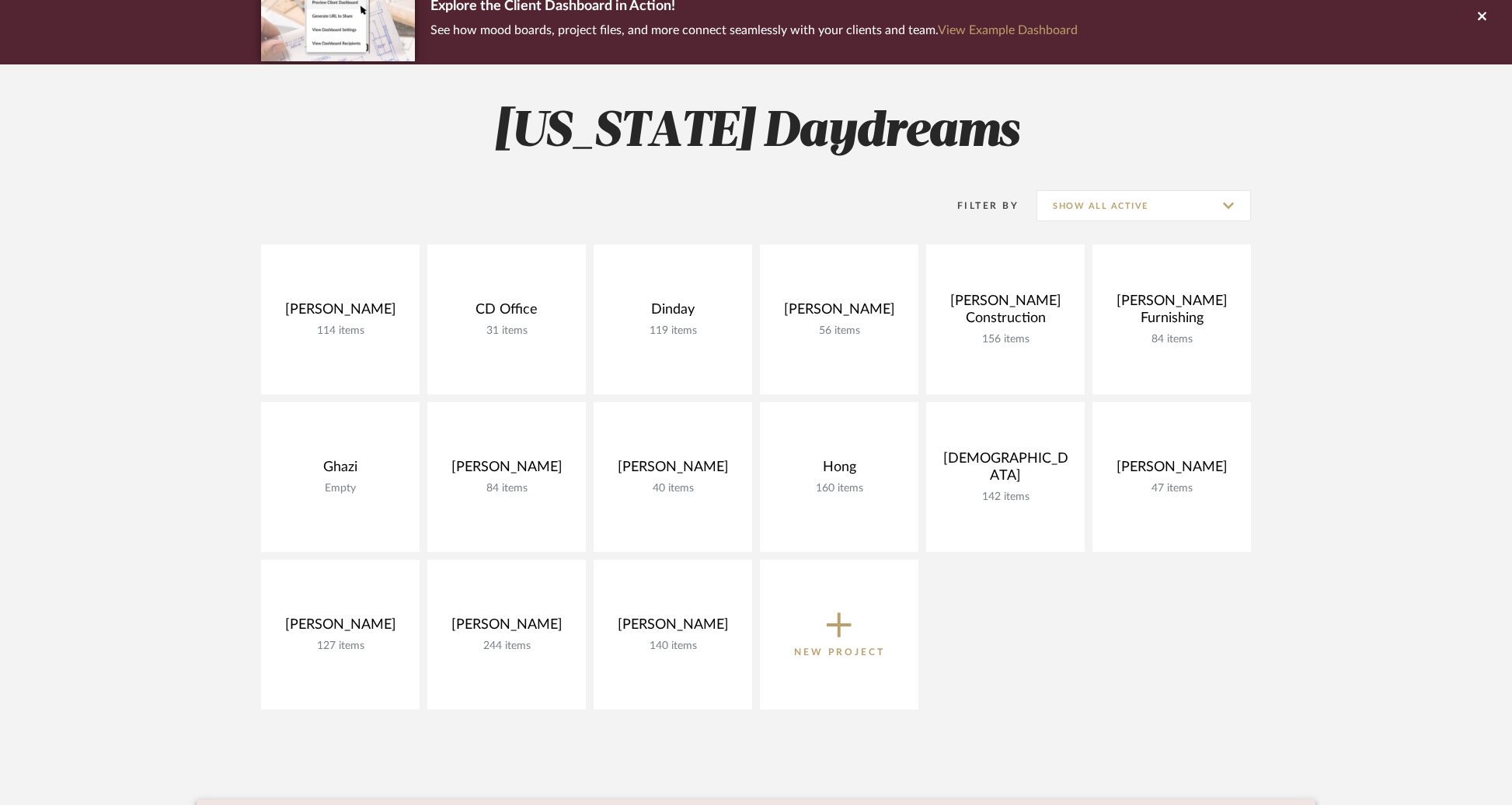
scroll to position [152, 0]
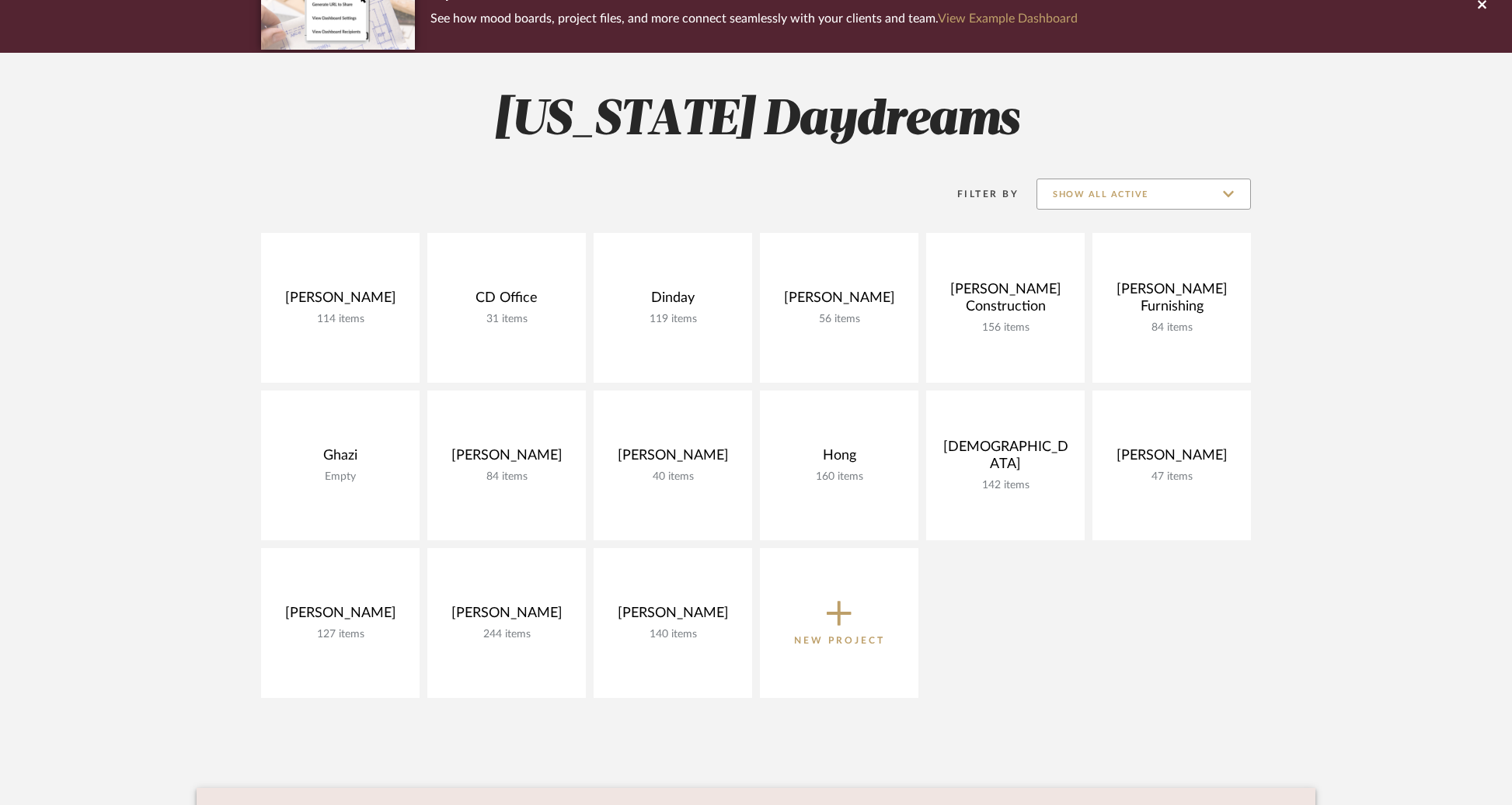
click at [1157, 197] on input "Show All Active" at bounding box center [1143, 194] width 214 height 31
click at [1117, 292] on span "Archived" at bounding box center [1143, 307] width 213 height 37
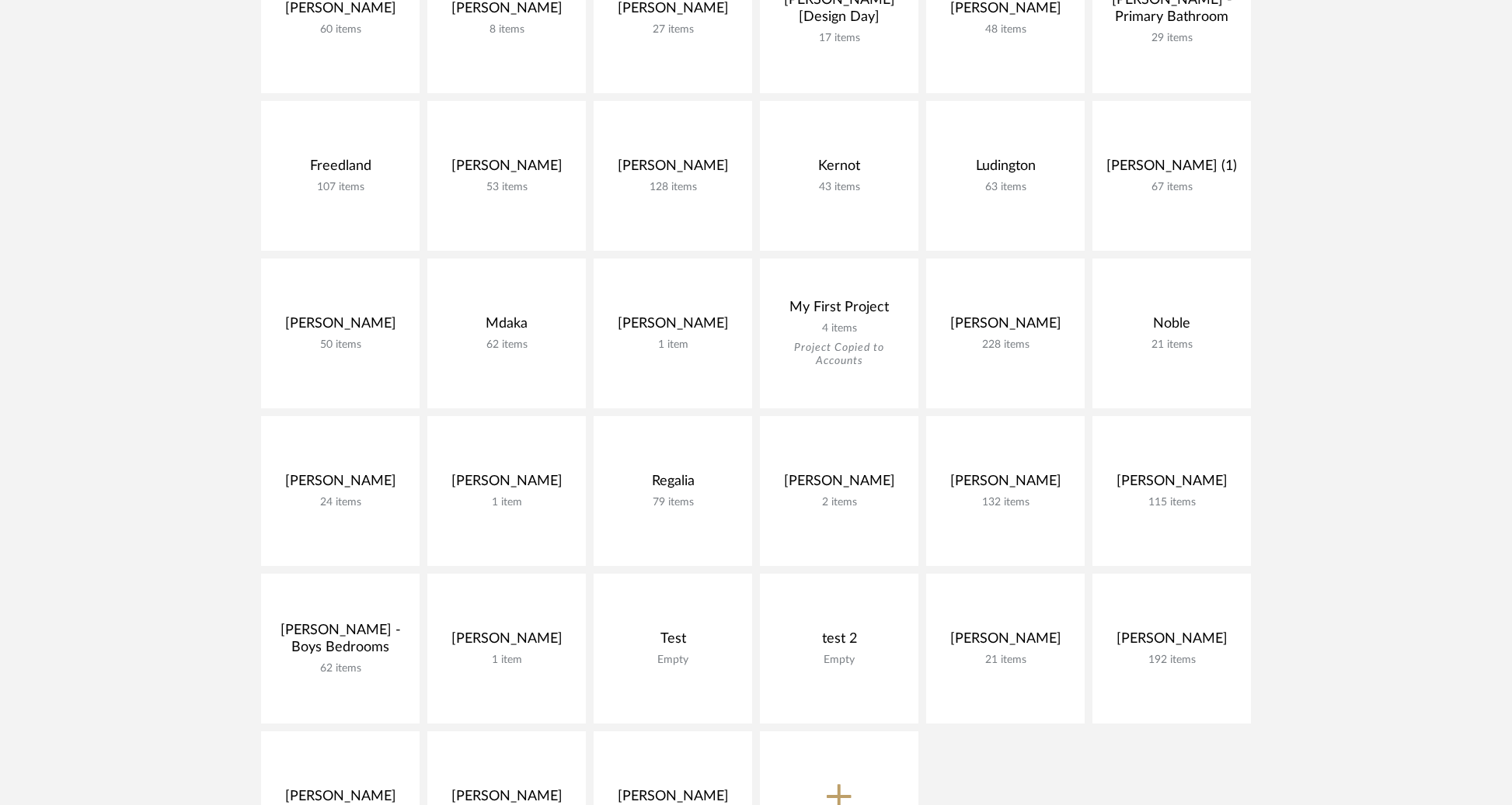
scroll to position [610, 0]
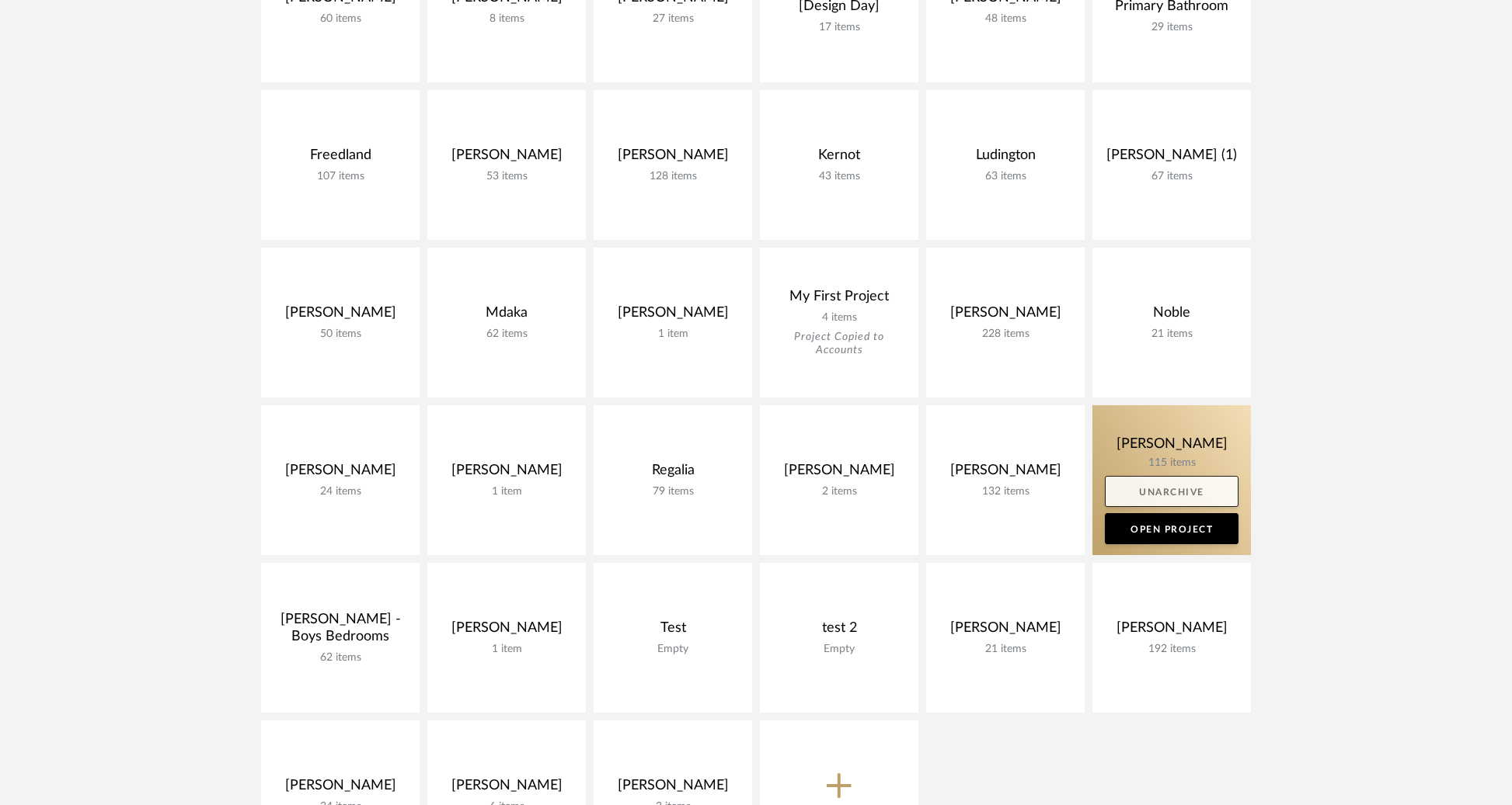
click at [1180, 493] on link "Unarchive" at bounding box center [1171, 491] width 134 height 31
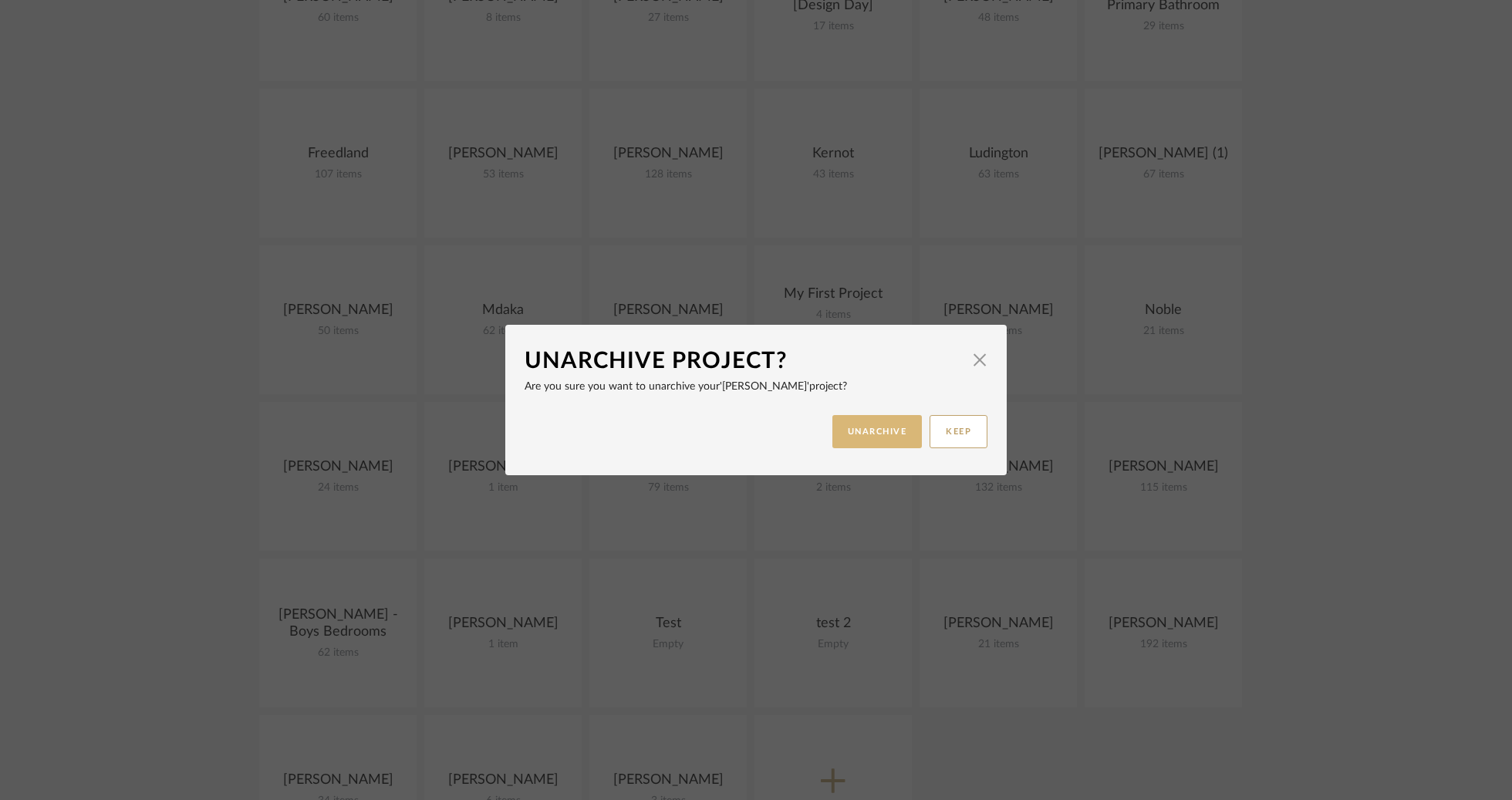
click at [879, 430] on button "UNARCHIVE" at bounding box center [878, 431] width 90 height 33
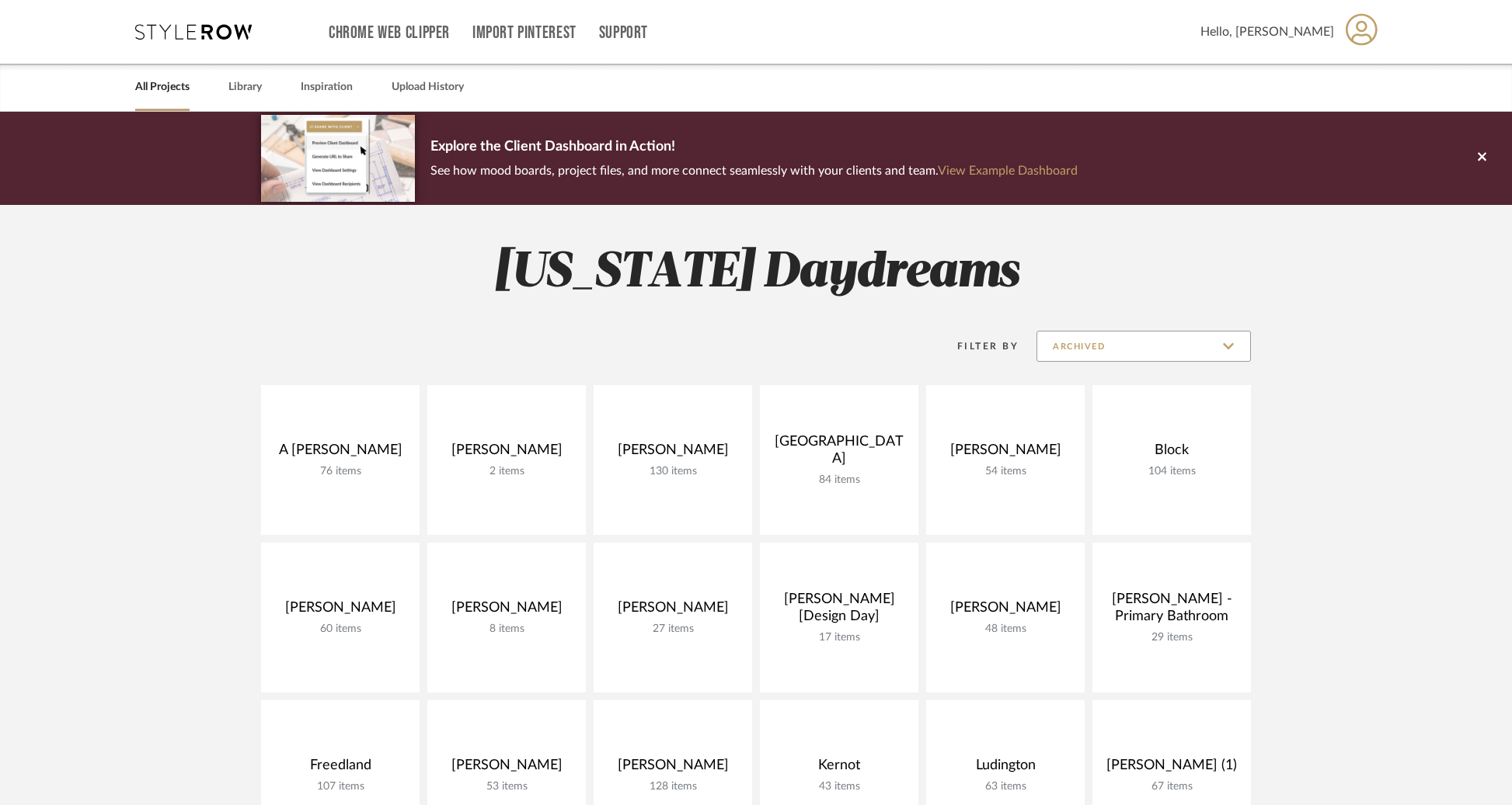
click at [1129, 347] on input "Archived" at bounding box center [1143, 346] width 214 height 31
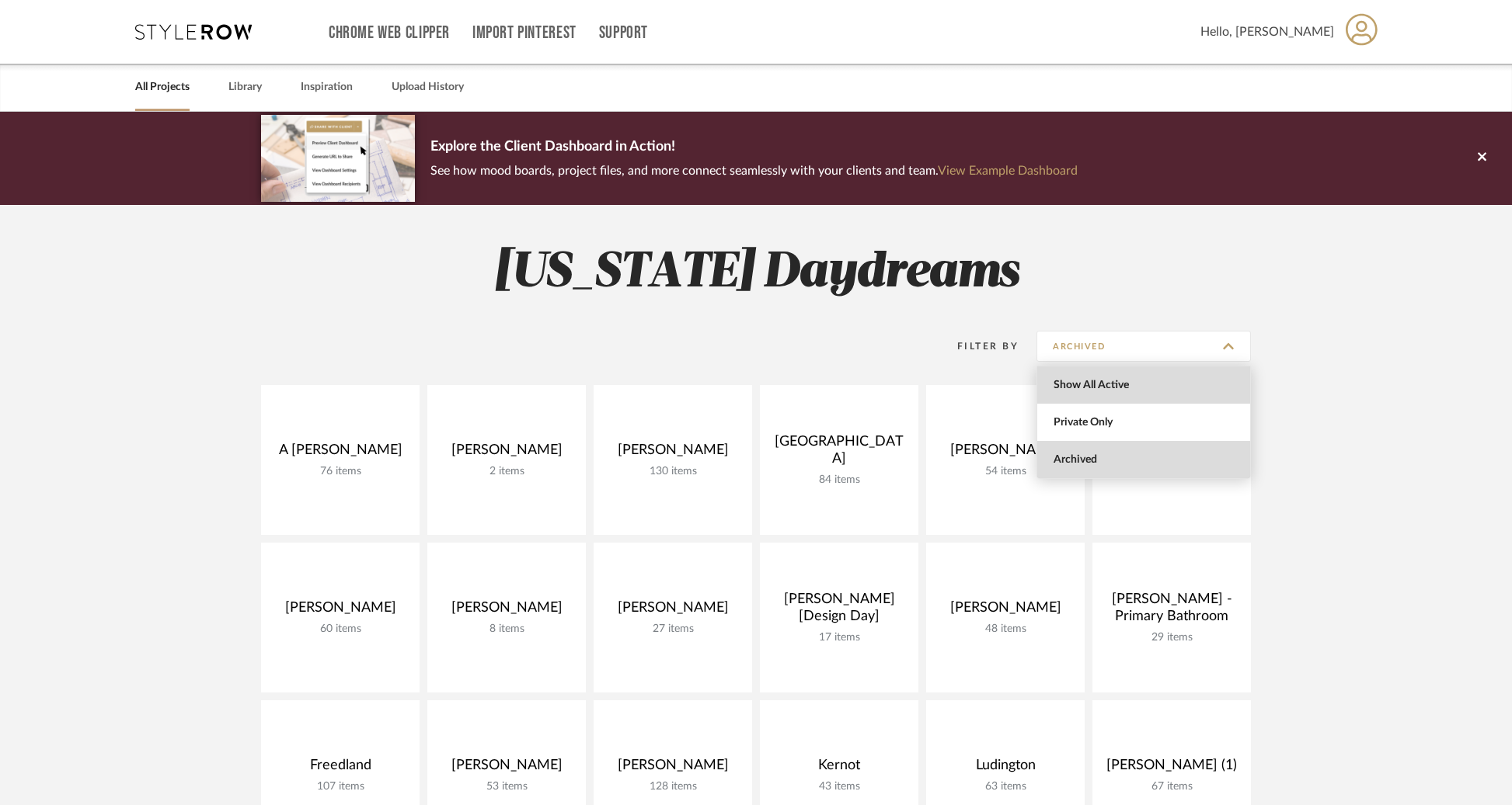
click at [1128, 377] on span "Show All Active" at bounding box center [1143, 385] width 213 height 37
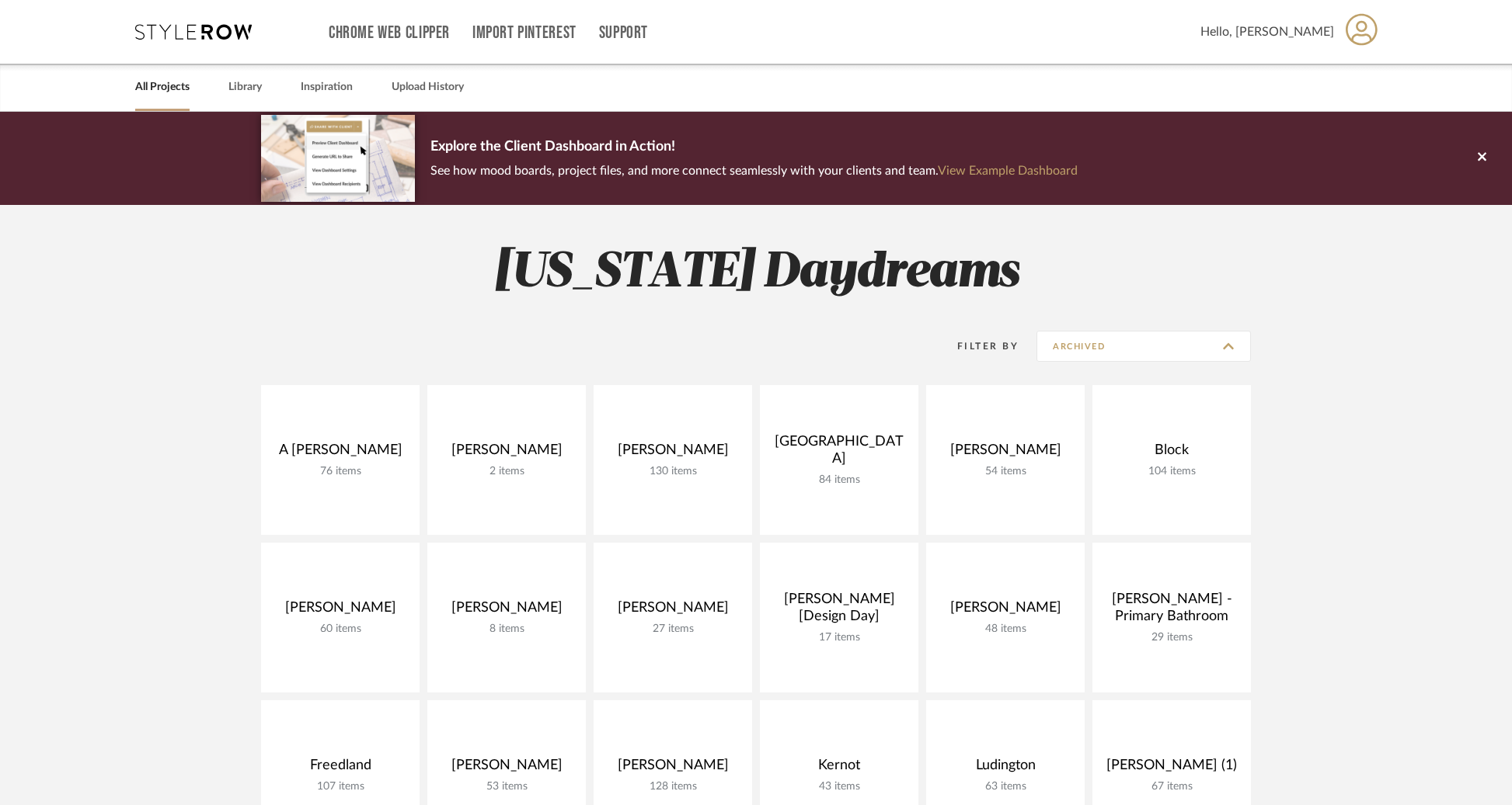
type input "Show All Active"
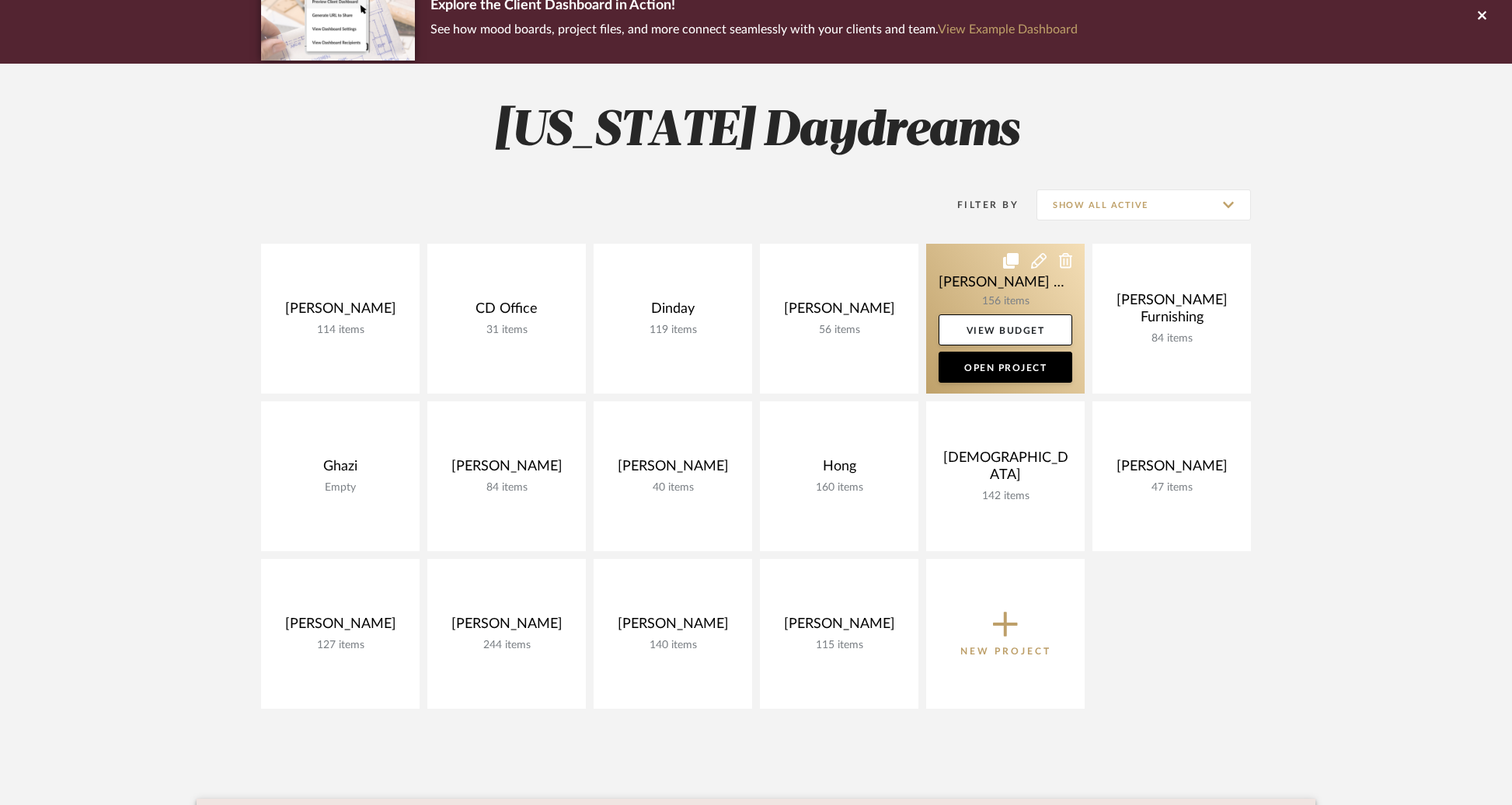
scroll to position [353, 0]
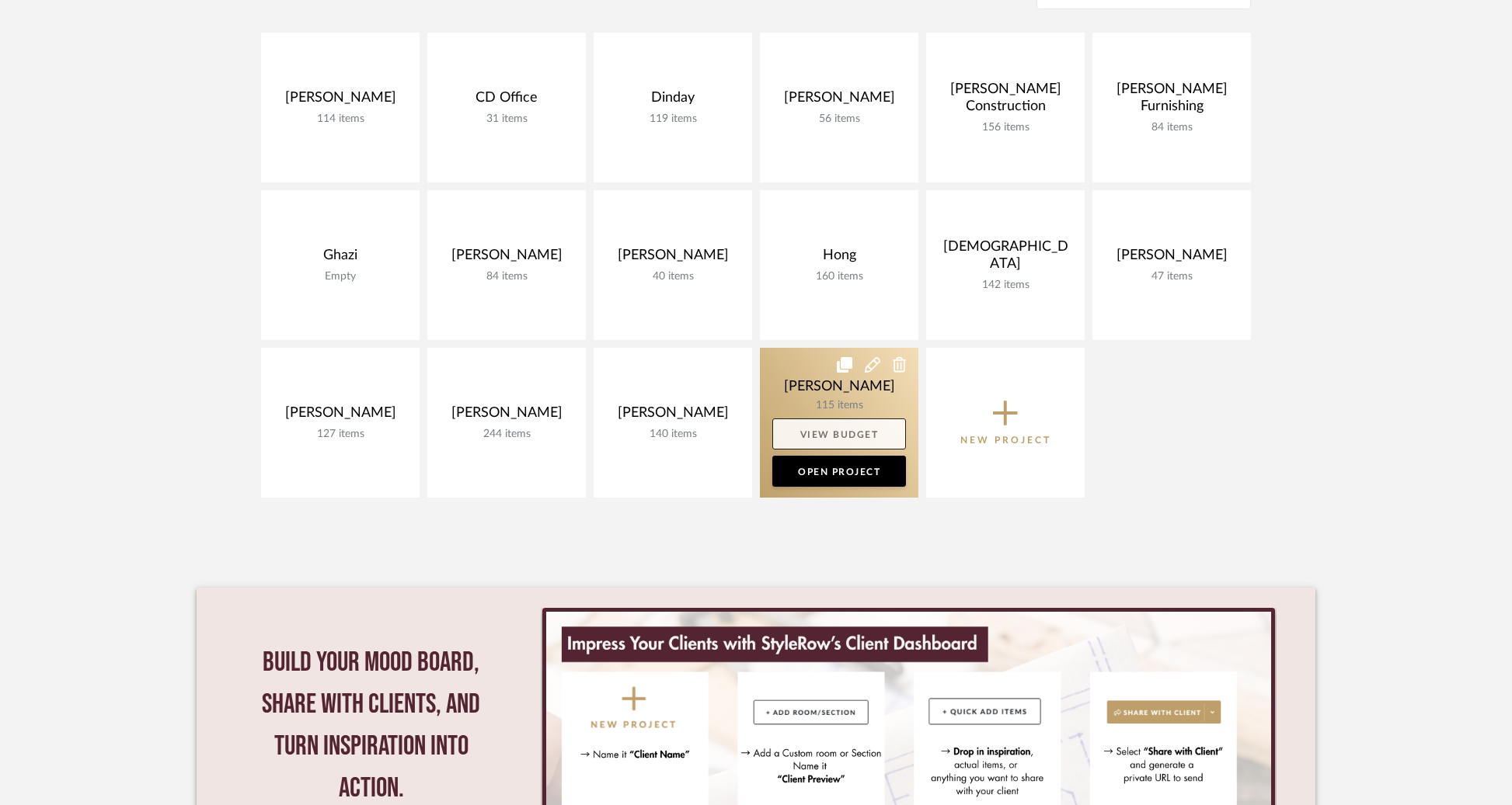
click at [855, 434] on link "View Budget" at bounding box center [839, 434] width 134 height 31
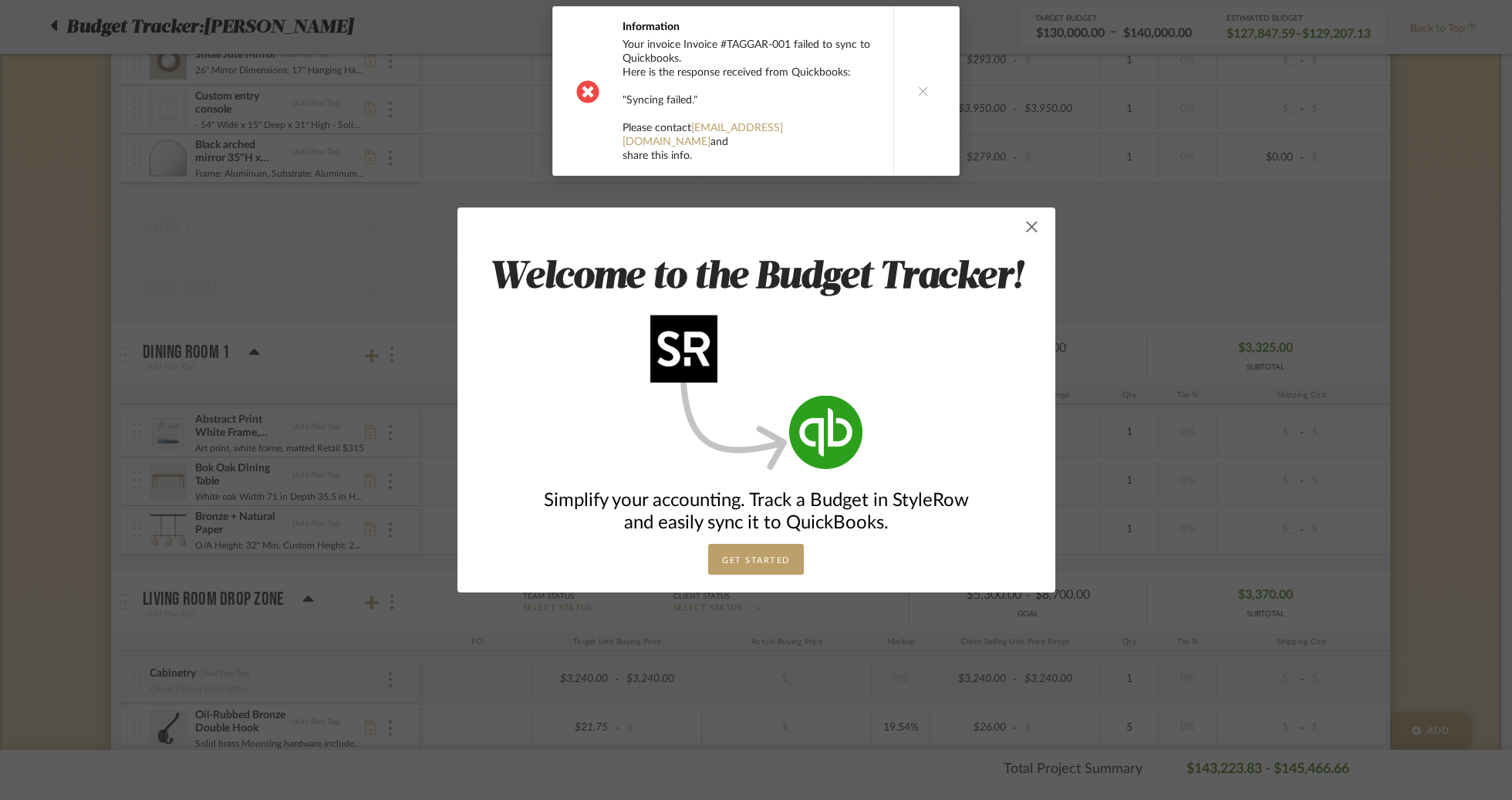
click at [1032, 211] on span "button" at bounding box center [1032, 227] width 31 height 31
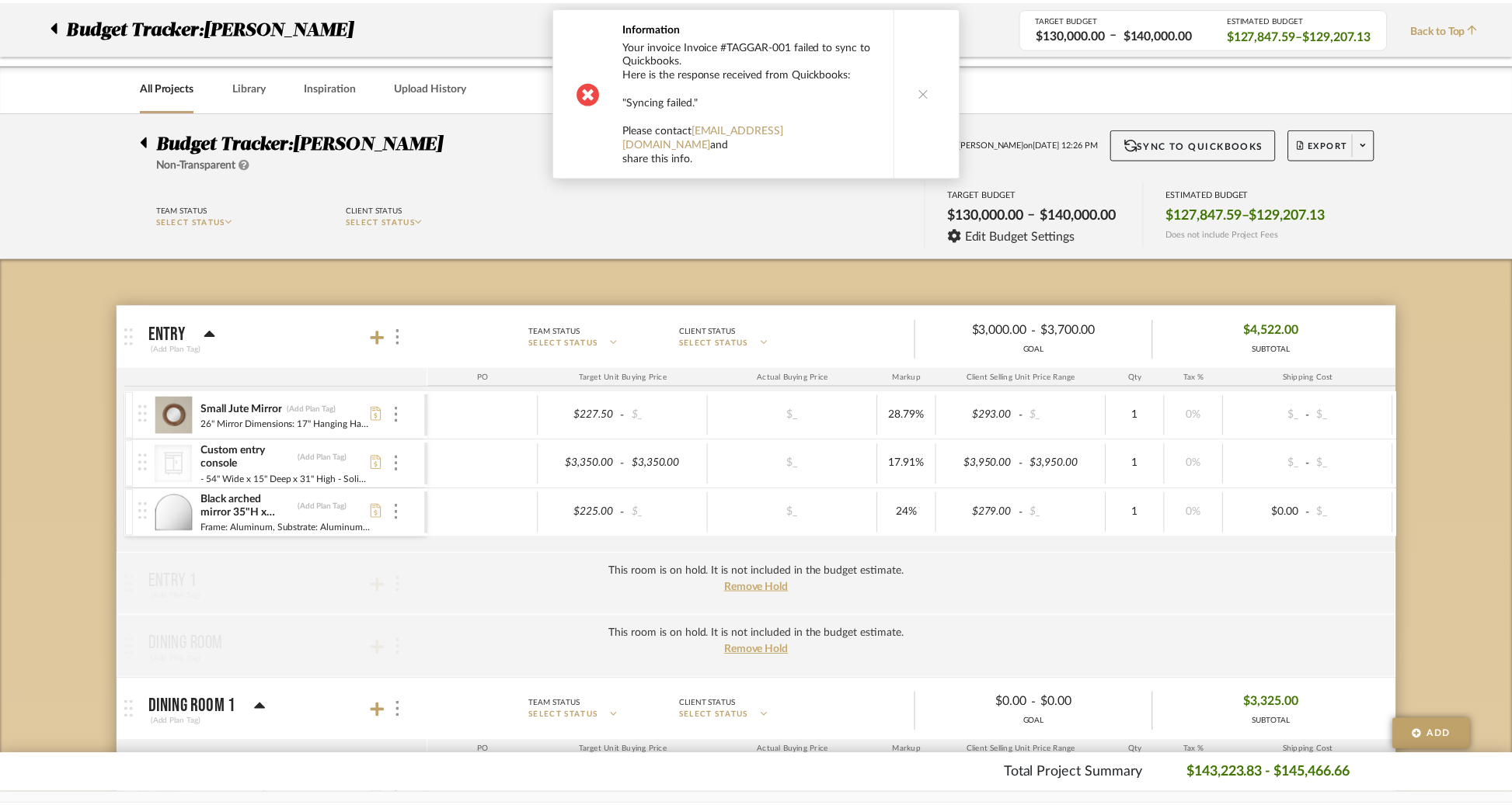
scroll to position [353, 0]
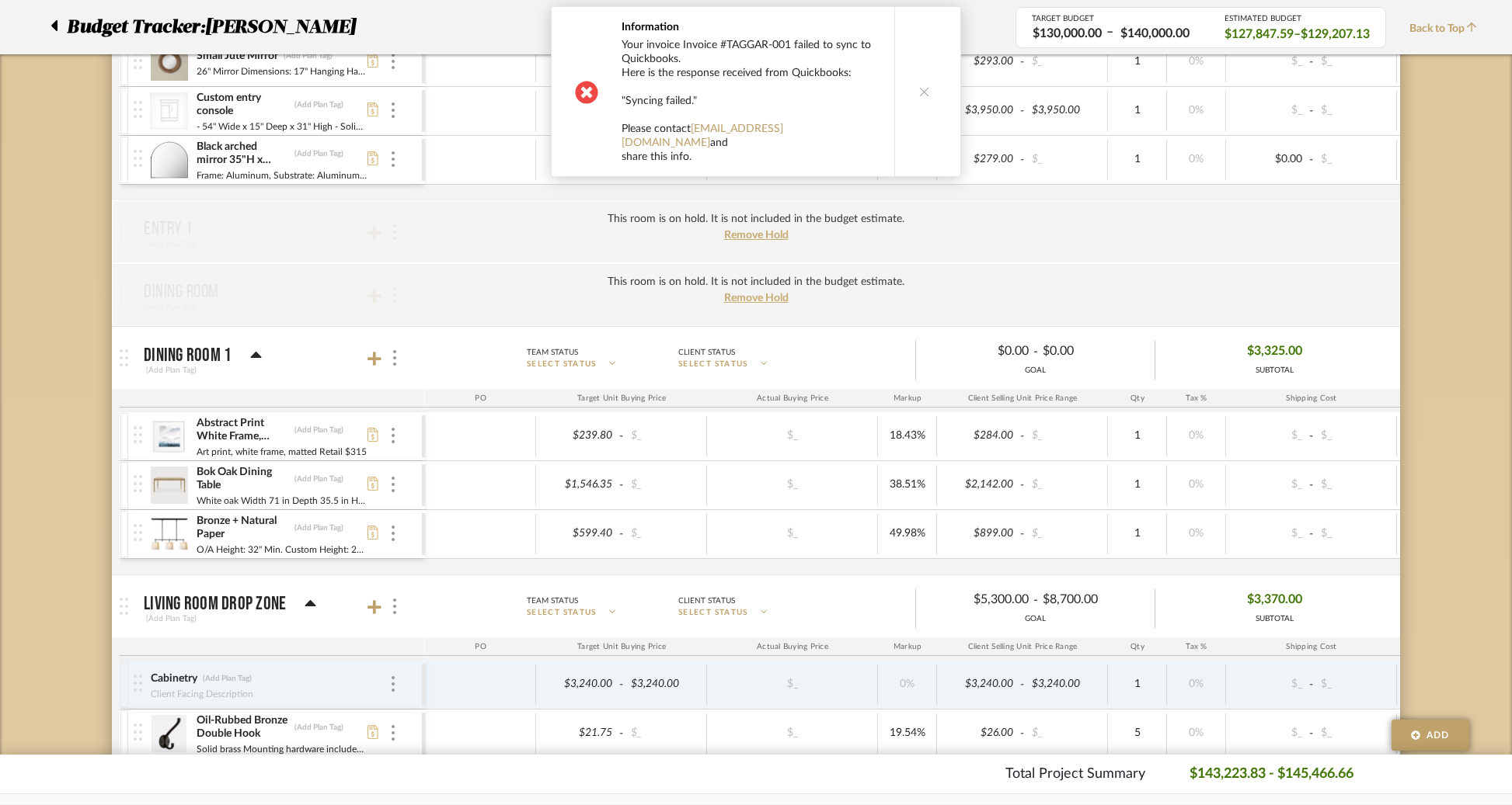
click at [932, 135] on button at bounding box center [924, 91] width 60 height 169
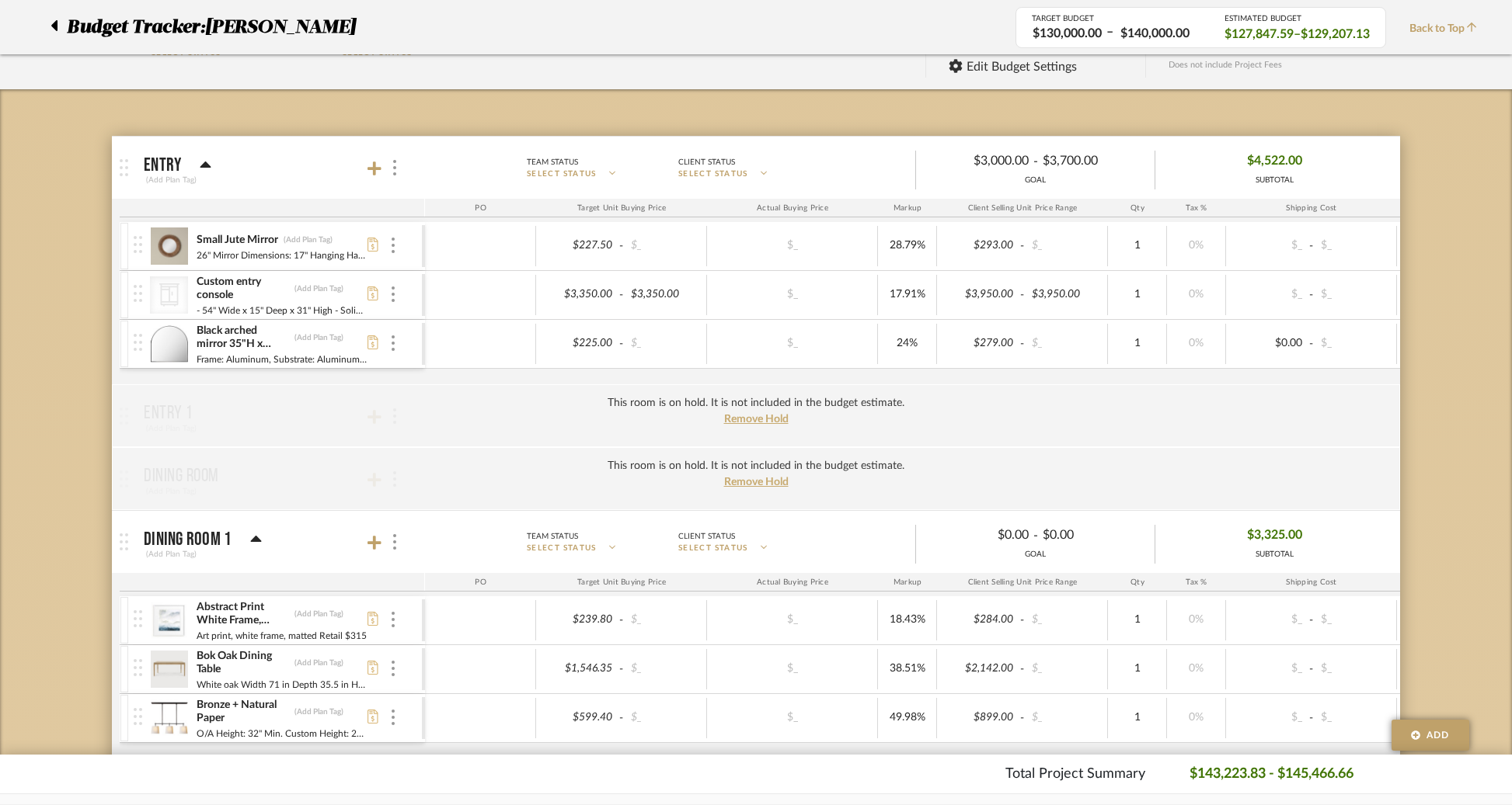
scroll to position [0, 0]
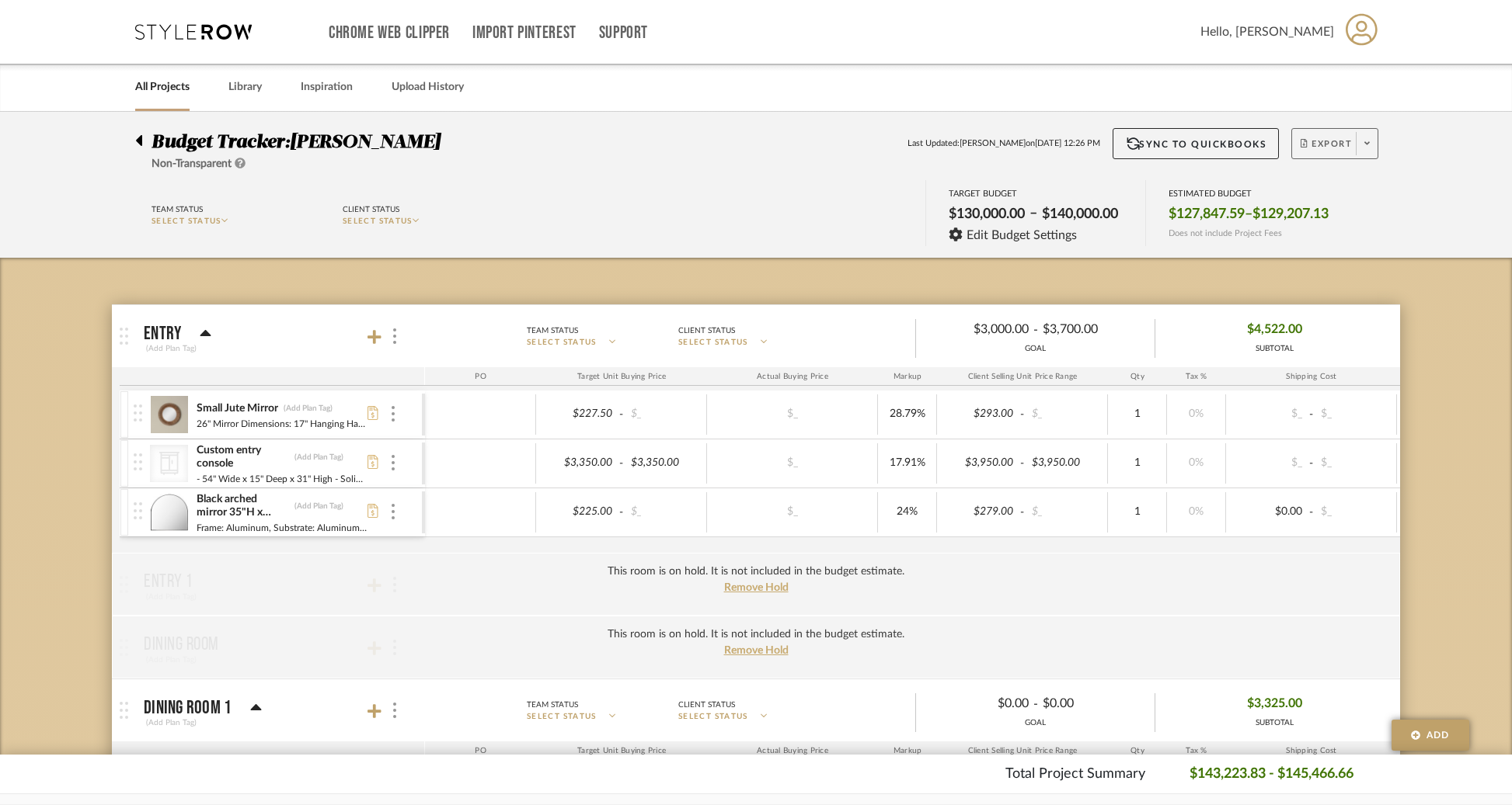
click at [1353, 147] on button "Export" at bounding box center [1334, 143] width 87 height 31
click at [1338, 222] on span "Export Excel" at bounding box center [1362, 226] width 117 height 13
